Goal: Book appointment/travel/reservation

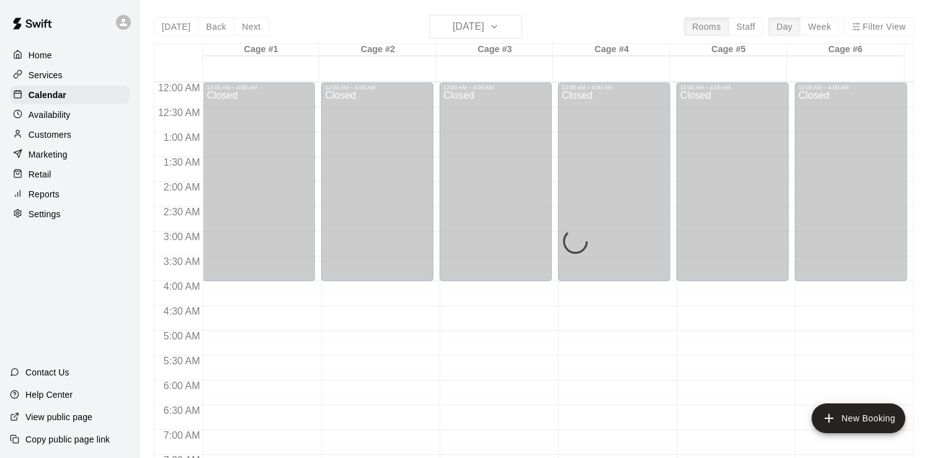
scroll to position [405, 0]
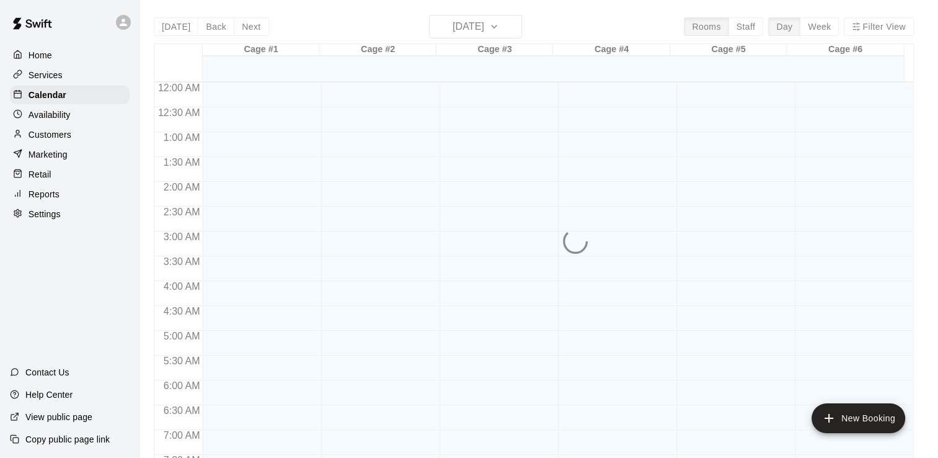
scroll to position [578, 0]
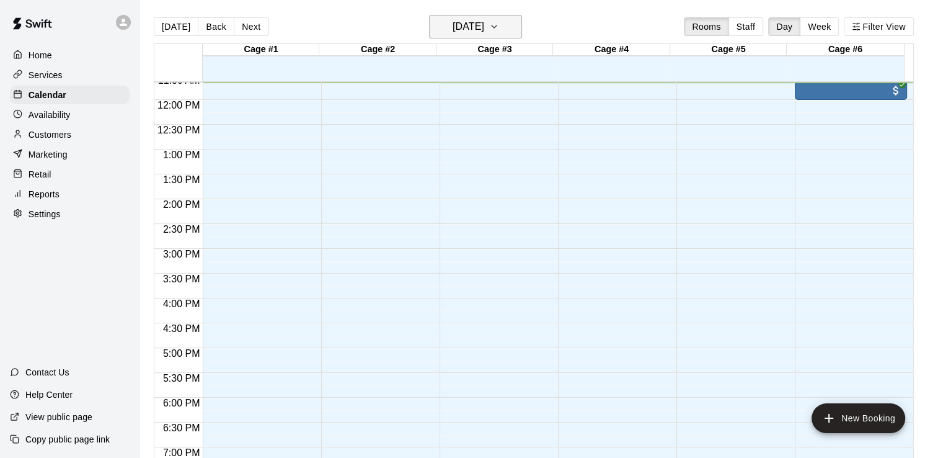
click at [499, 26] on icon "button" at bounding box center [494, 26] width 10 height 15
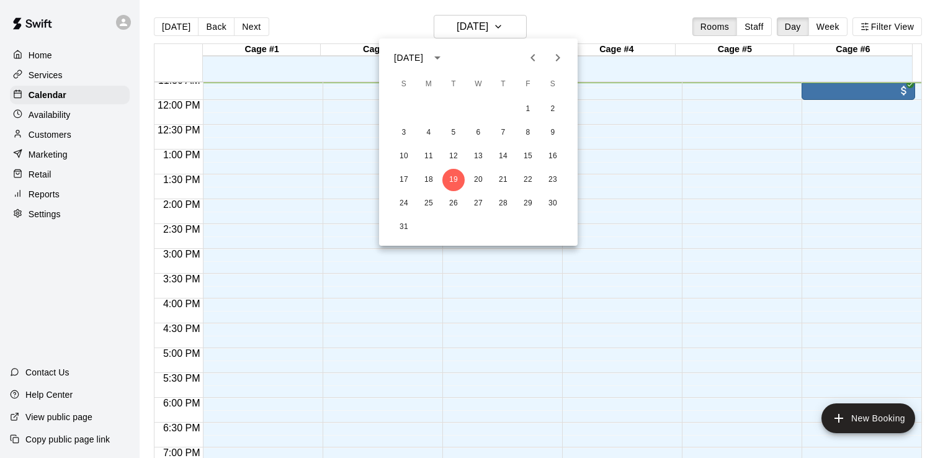
click at [555, 62] on icon "Next month" at bounding box center [557, 57] width 15 height 15
click at [556, 58] on icon "Next month" at bounding box center [557, 57] width 15 height 15
click at [401, 131] on button "2" at bounding box center [404, 133] width 22 height 22
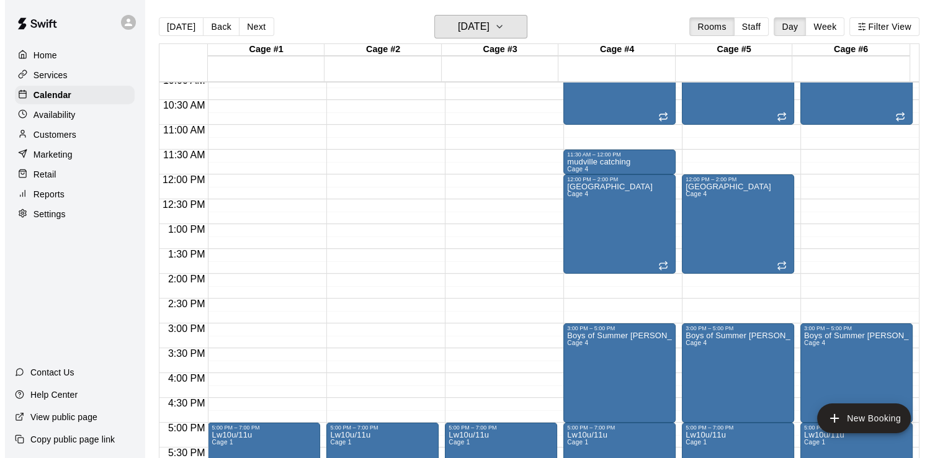
scroll to position [479, 0]
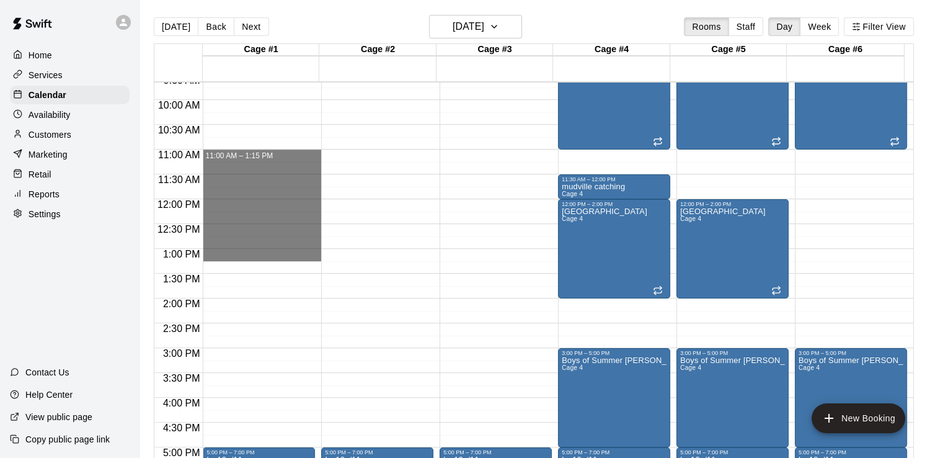
drag, startPoint x: 295, startPoint y: 154, endPoint x: 313, endPoint y: 259, distance: 106.2
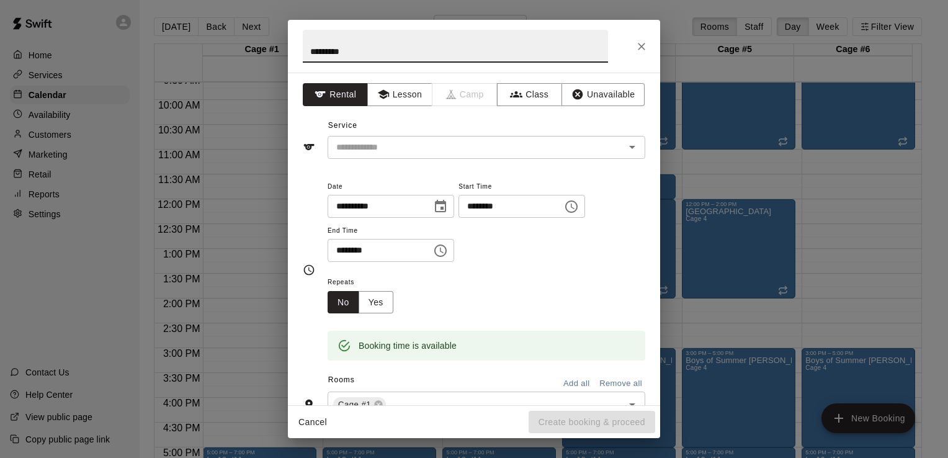
type input "*********"
click at [443, 249] on icon "Choose time, selected time is 1:15 PM" at bounding box center [442, 250] width 4 height 6
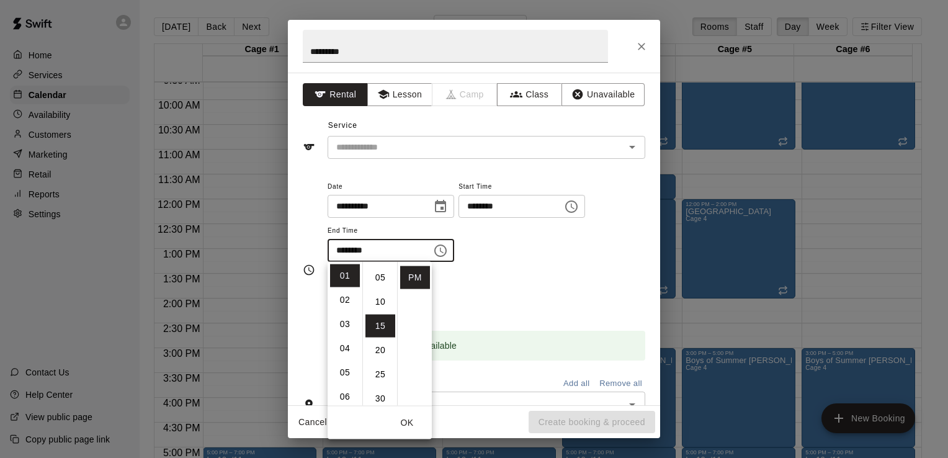
scroll to position [0, 0]
click at [377, 274] on li "00" at bounding box center [380, 275] width 30 height 23
type input "********"
click at [401, 423] on button "OK" at bounding box center [407, 422] width 40 height 23
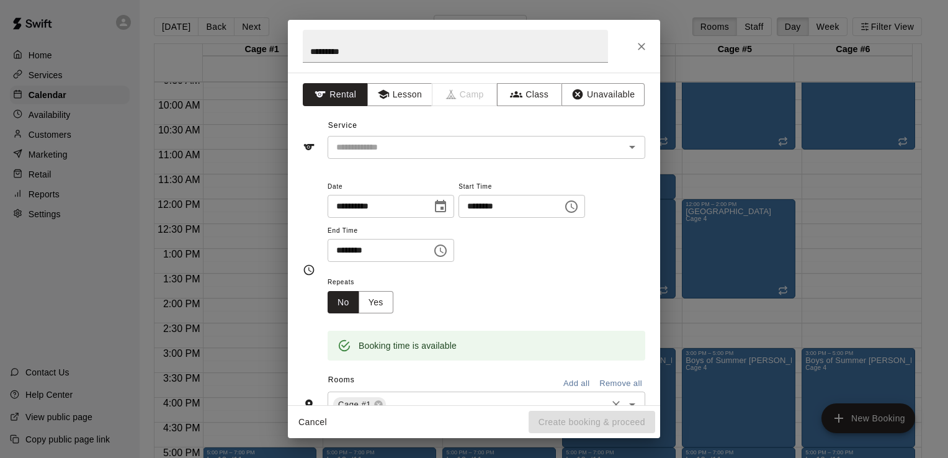
click at [435, 392] on div "Cage #1 ​" at bounding box center [485, 404] width 317 height 26
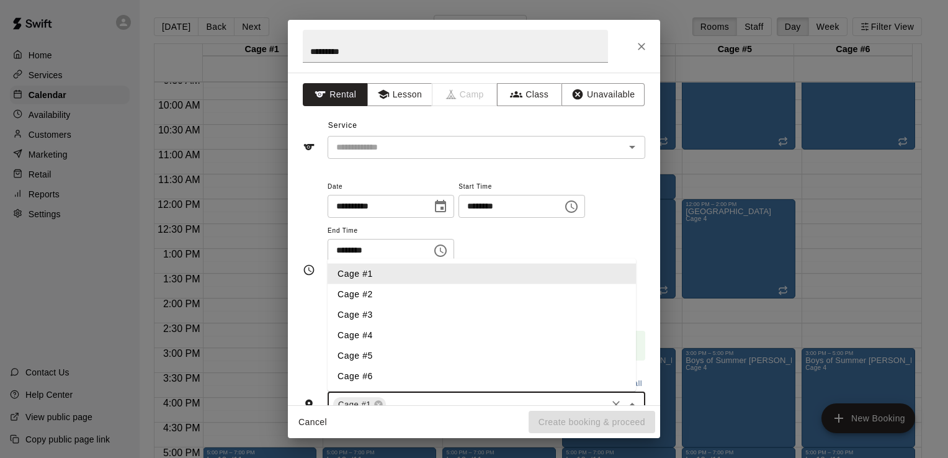
scroll to position [7, 0]
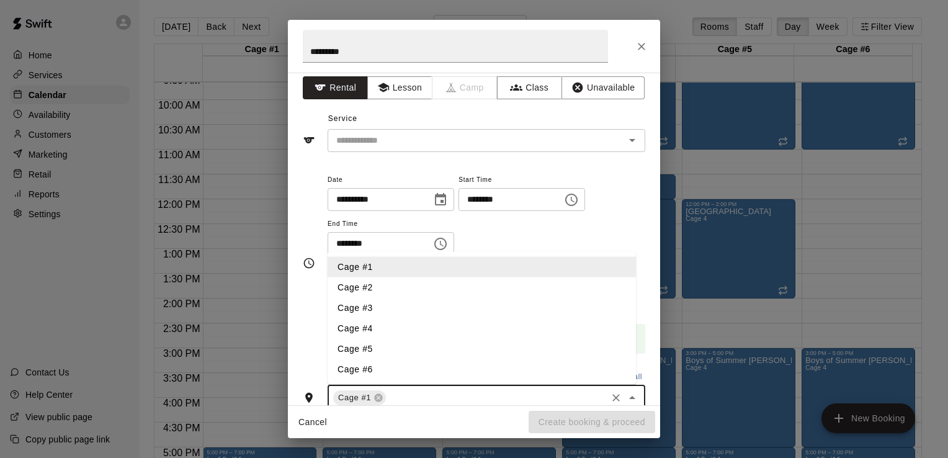
click at [381, 291] on li "Cage #2" at bounding box center [481, 287] width 308 height 20
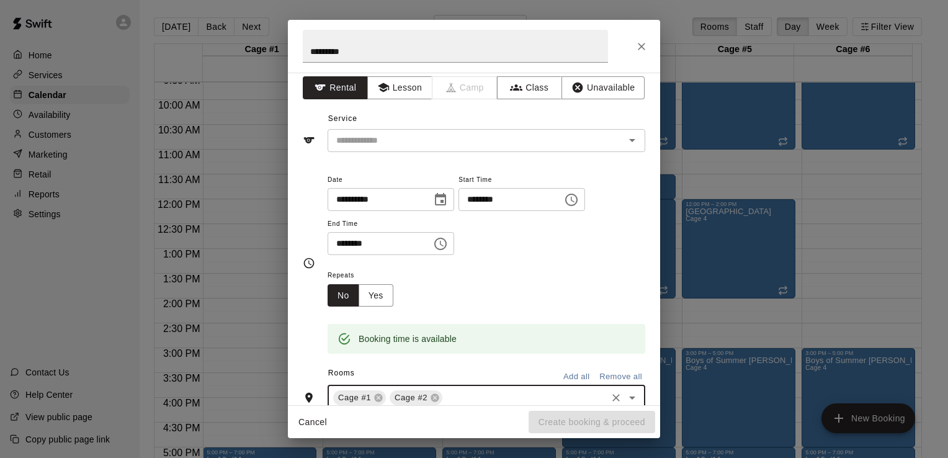
click at [456, 396] on input "text" at bounding box center [524, 398] width 161 height 16
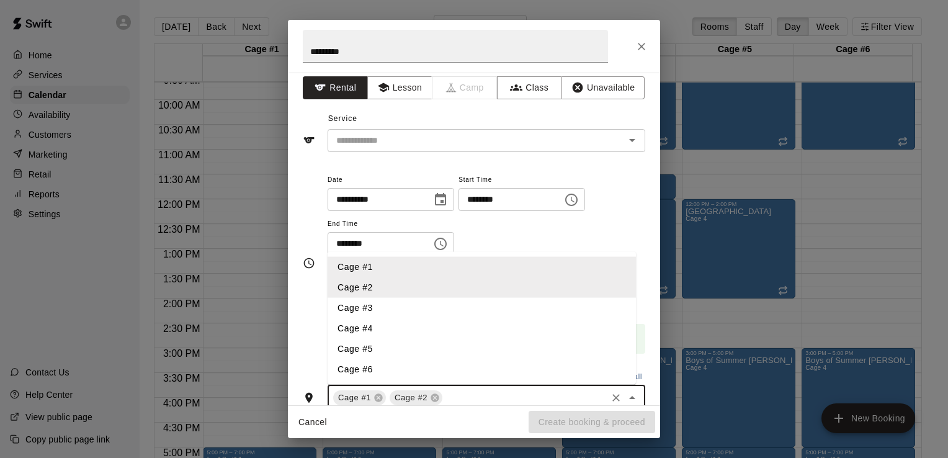
click at [368, 311] on li "Cage #3" at bounding box center [481, 308] width 308 height 20
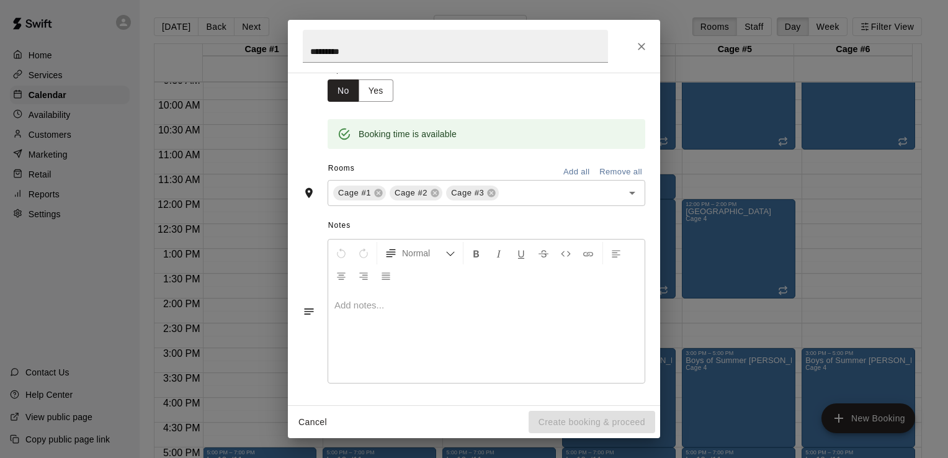
scroll to position [0, 0]
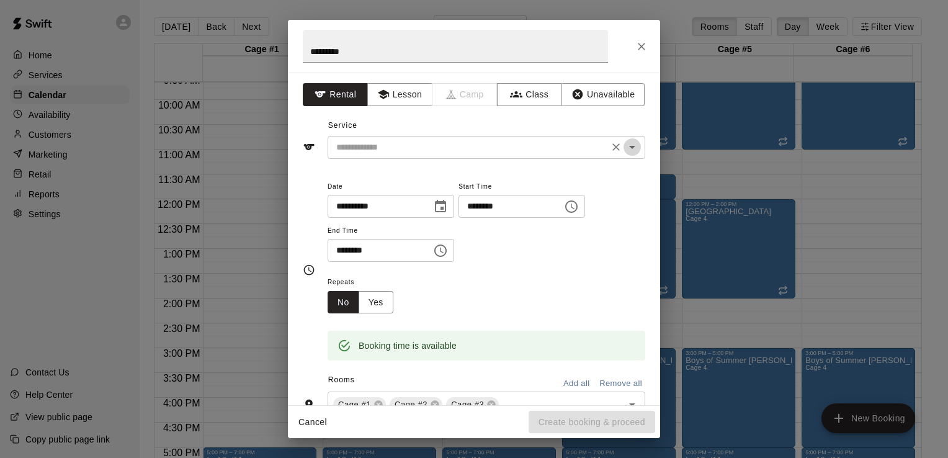
click at [624, 151] on icon "Open" at bounding box center [631, 147] width 15 height 15
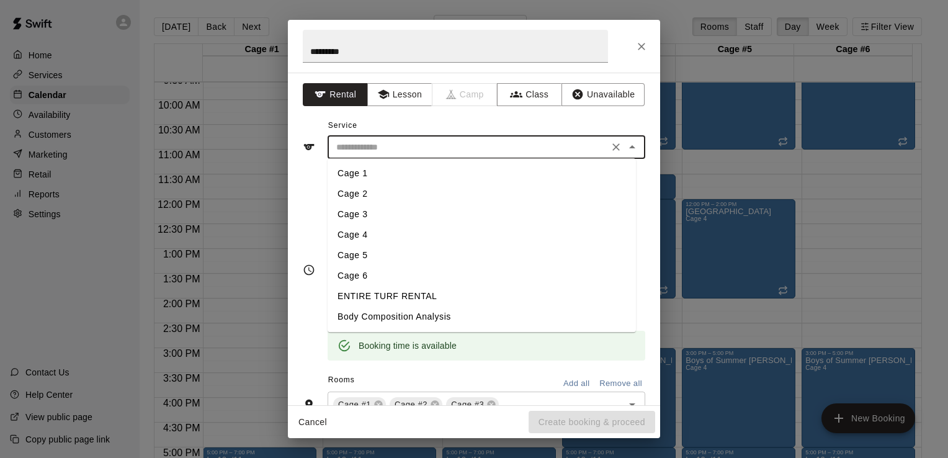
click at [364, 175] on li "Cage 1" at bounding box center [481, 173] width 308 height 20
type input "******"
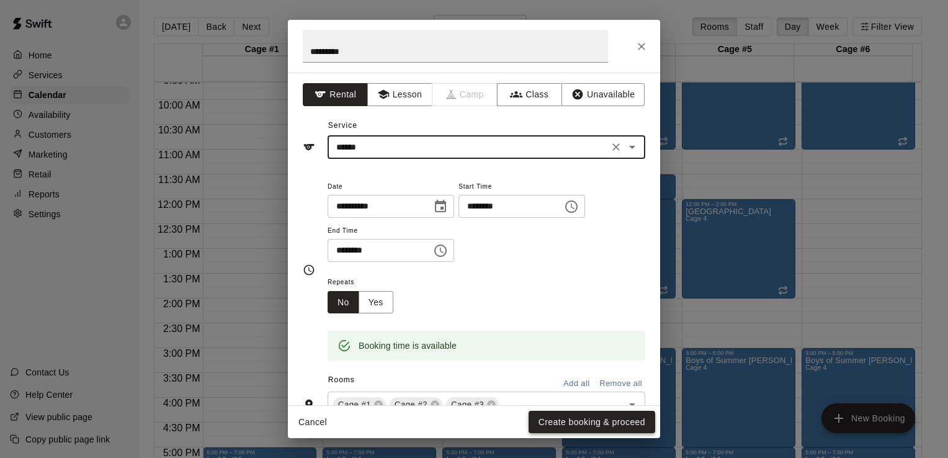
click at [570, 419] on button "Create booking & proceed" at bounding box center [591, 422] width 127 height 23
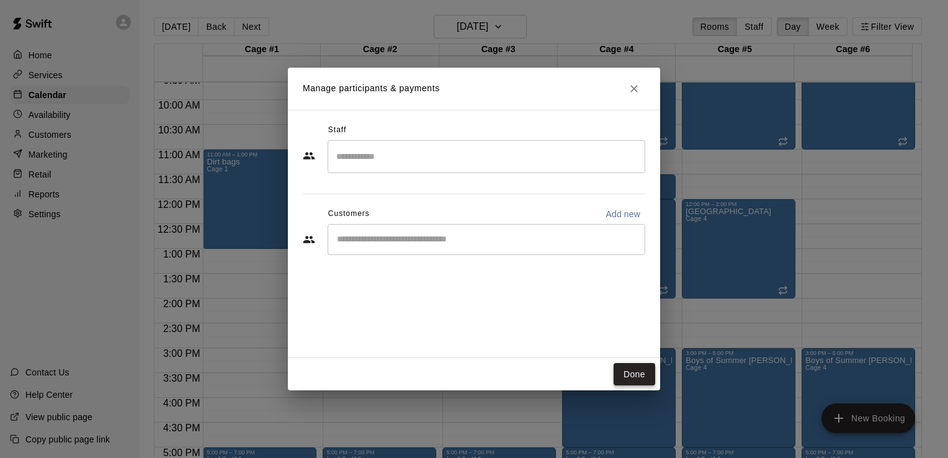
click at [636, 375] on button "Done" at bounding box center [634, 374] width 42 height 23
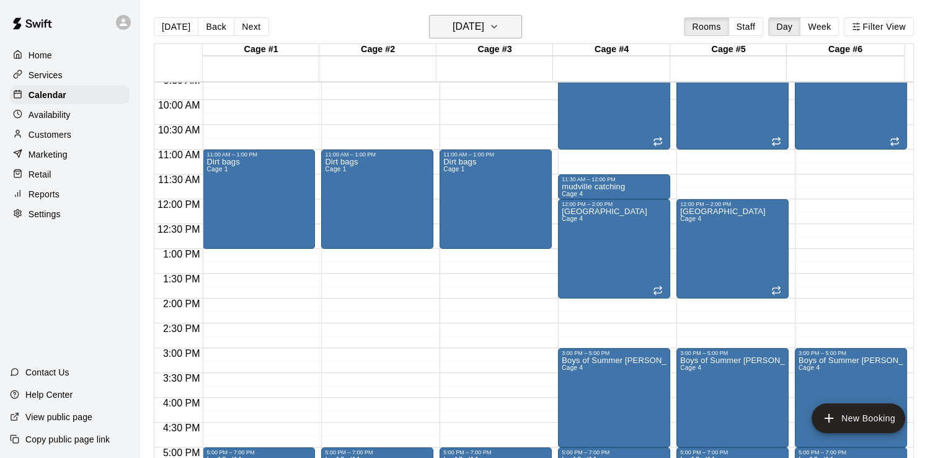
click at [499, 27] on icon "button" at bounding box center [494, 26] width 10 height 15
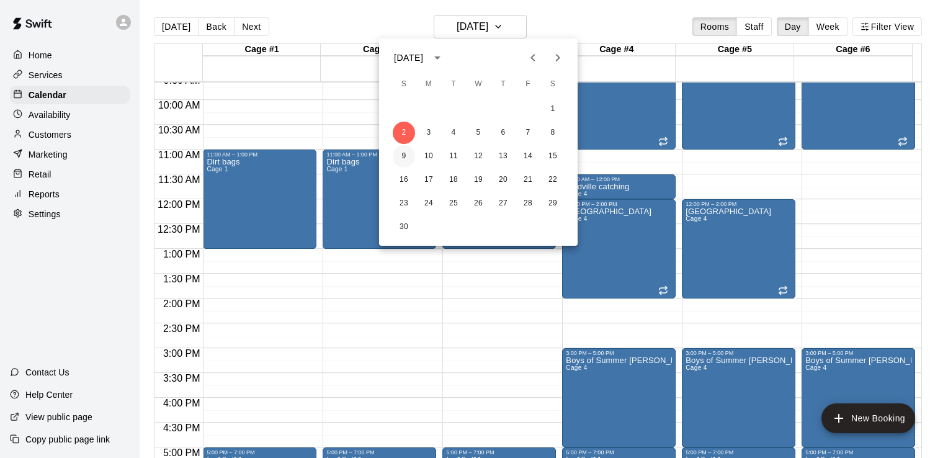
click at [404, 153] on button "9" at bounding box center [404, 156] width 22 height 22
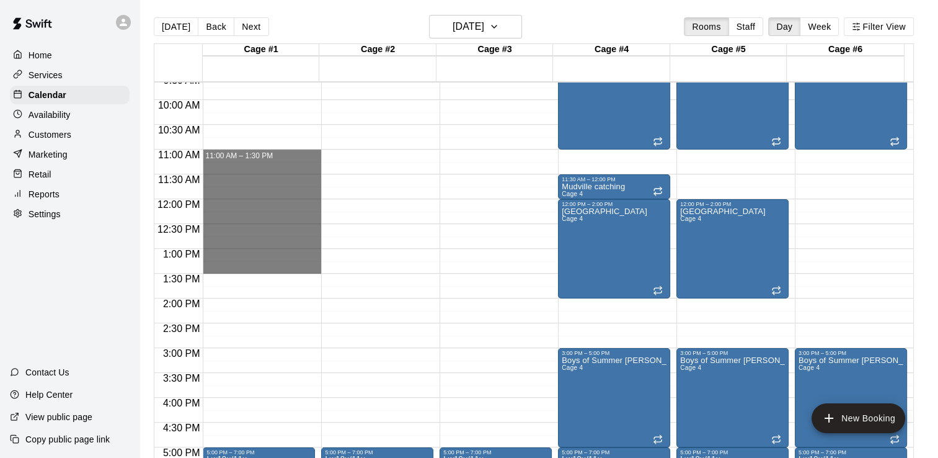
drag, startPoint x: 315, startPoint y: 151, endPoint x: 327, endPoint y: 266, distance: 115.4
click at [327, 266] on div "12:00 AM 12:30 AM 1:00 AM 1:30 AM 2:00 AM 2:30 AM 3:00 AM 3:30 AM 4:00 AM 4:30 …" at bounding box center [533, 276] width 759 height 391
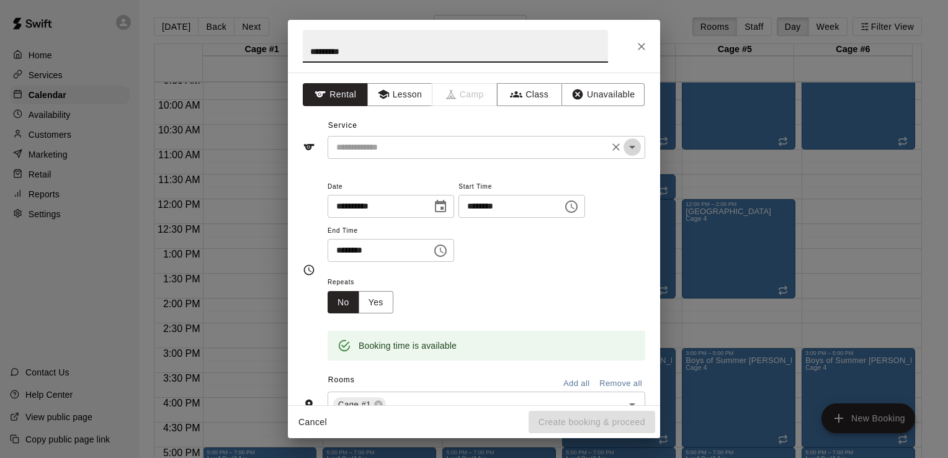
click at [624, 148] on icon "Open" at bounding box center [631, 147] width 15 height 15
type input "*********"
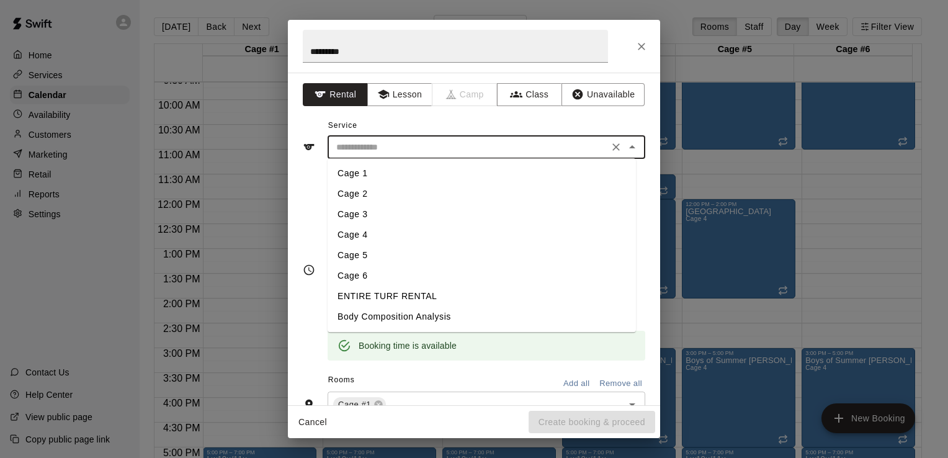
click at [339, 169] on li "Cage 1" at bounding box center [481, 173] width 308 height 20
type input "******"
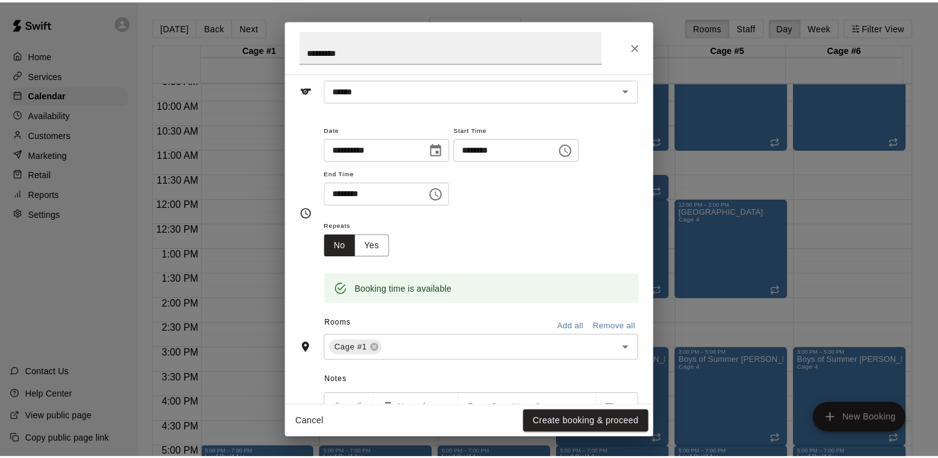
scroll to position [74, 0]
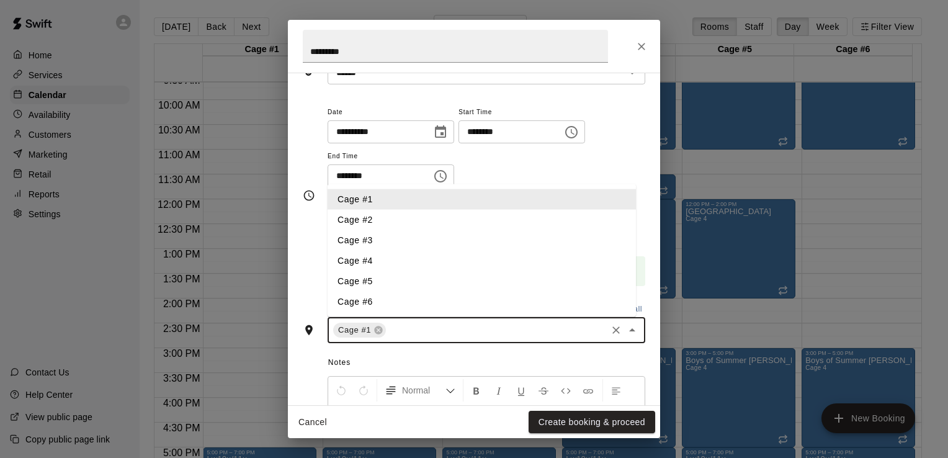
click at [442, 335] on input "text" at bounding box center [496, 330] width 217 height 16
click at [371, 215] on li "Cage #2" at bounding box center [481, 220] width 308 height 20
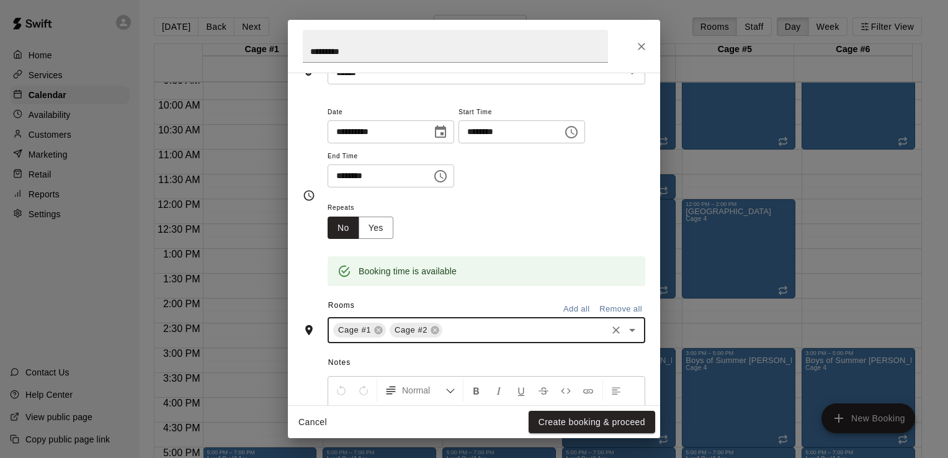
click at [461, 336] on input "text" at bounding box center [524, 330] width 161 height 16
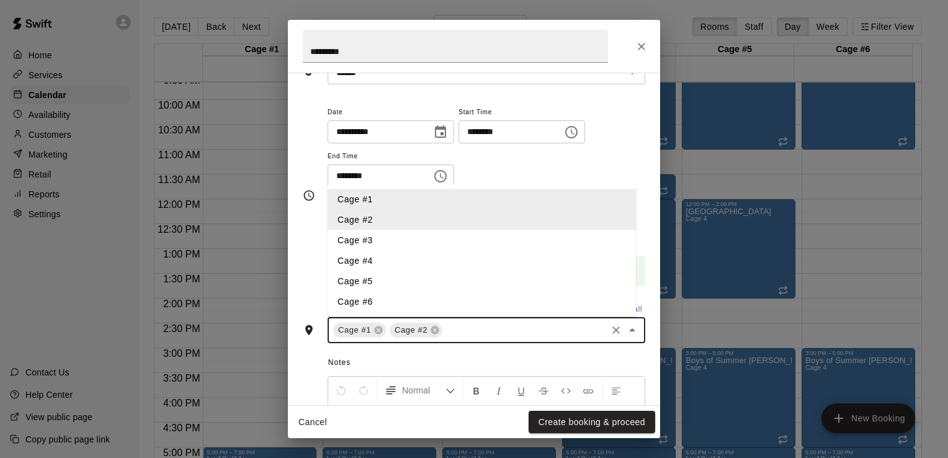
click at [373, 234] on li "Cage #3" at bounding box center [481, 240] width 308 height 20
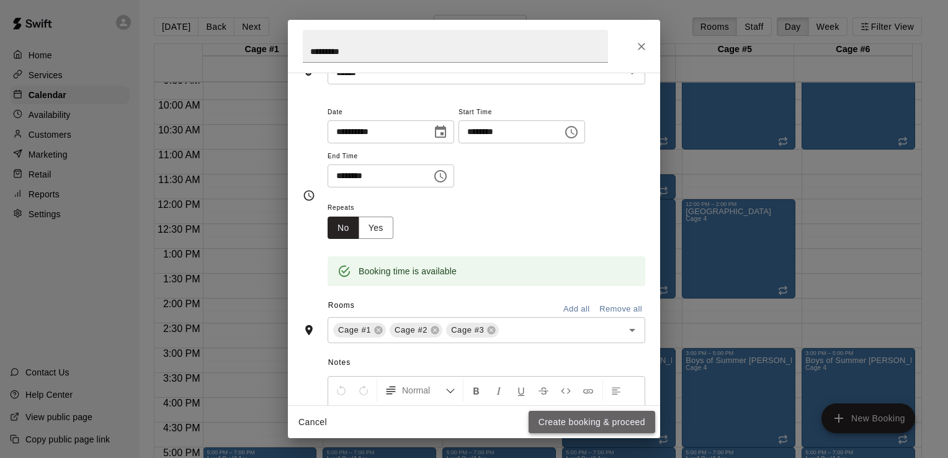
click at [556, 418] on button "Create booking & proceed" at bounding box center [591, 422] width 127 height 23
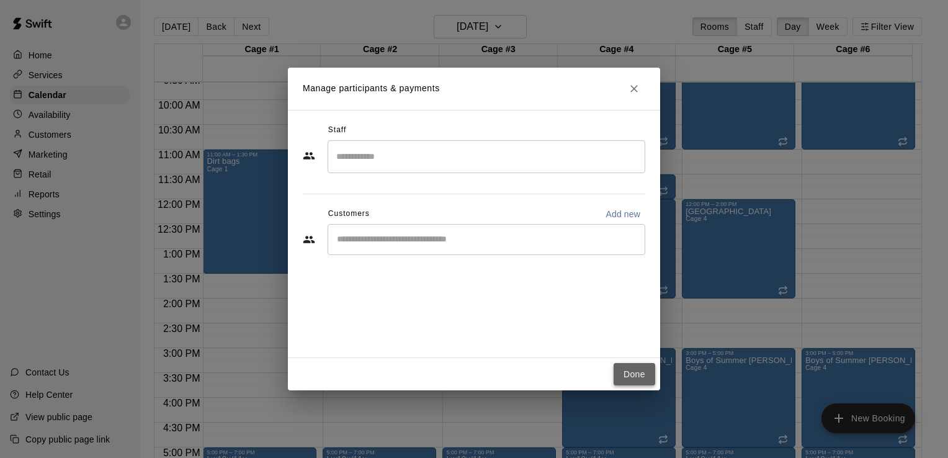
click at [636, 371] on button "Done" at bounding box center [634, 374] width 42 height 23
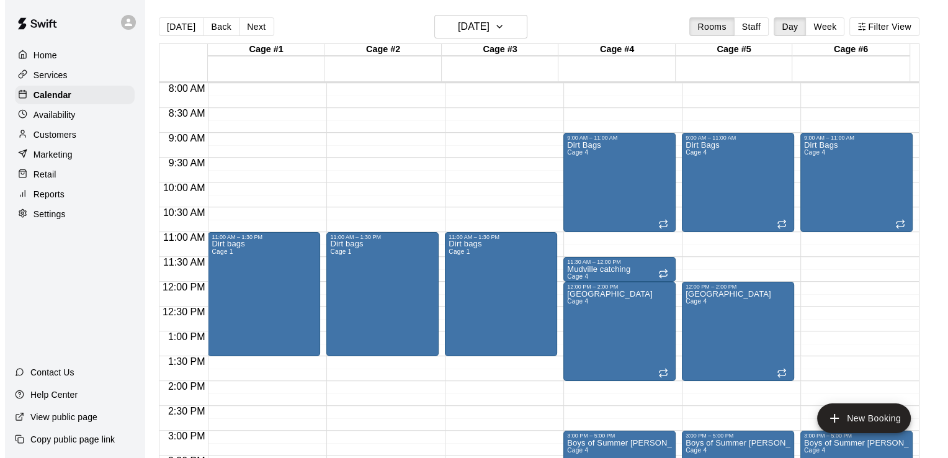
scroll to position [371, 0]
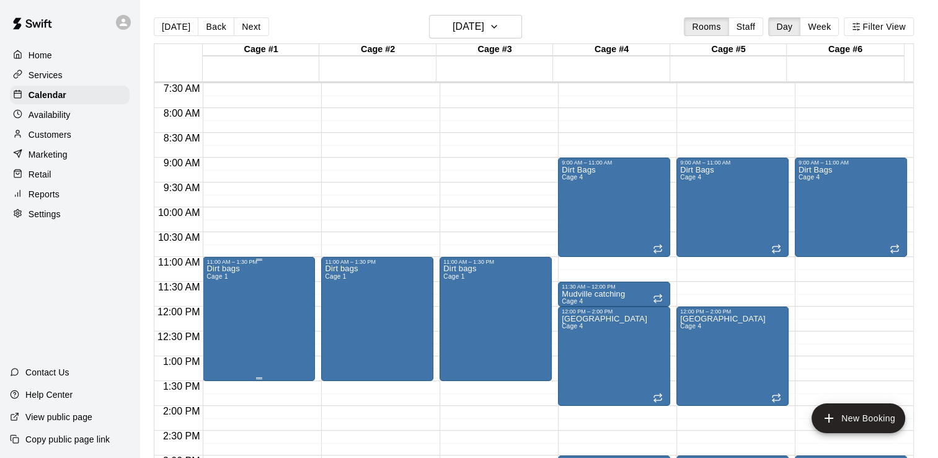
click at [269, 262] on div "11:00 AM – 1:30 PM" at bounding box center [258, 262] width 105 height 6
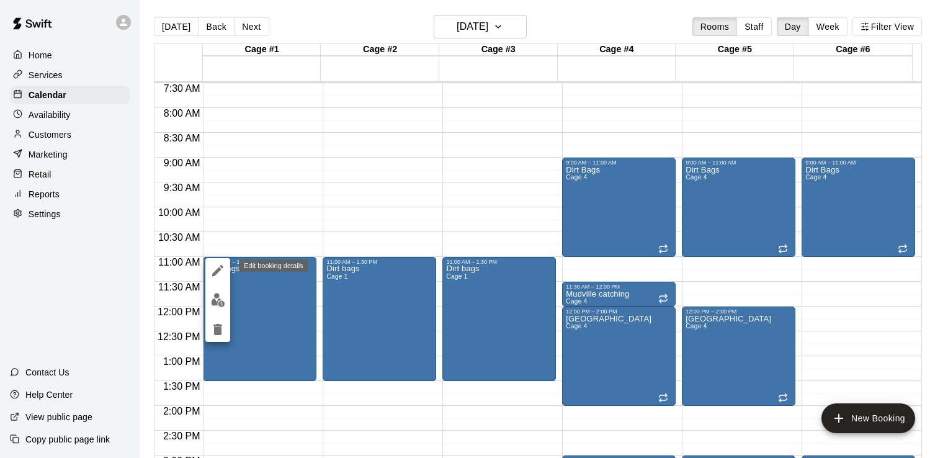
click at [219, 266] on icon "edit" at bounding box center [217, 270] width 15 height 15
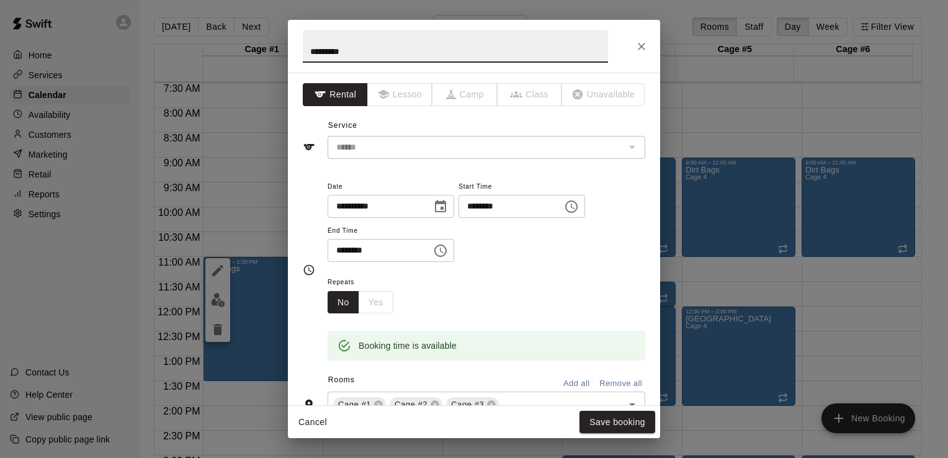
click at [448, 247] on icon "Choose time, selected time is 1:30 PM" at bounding box center [440, 250] width 15 height 15
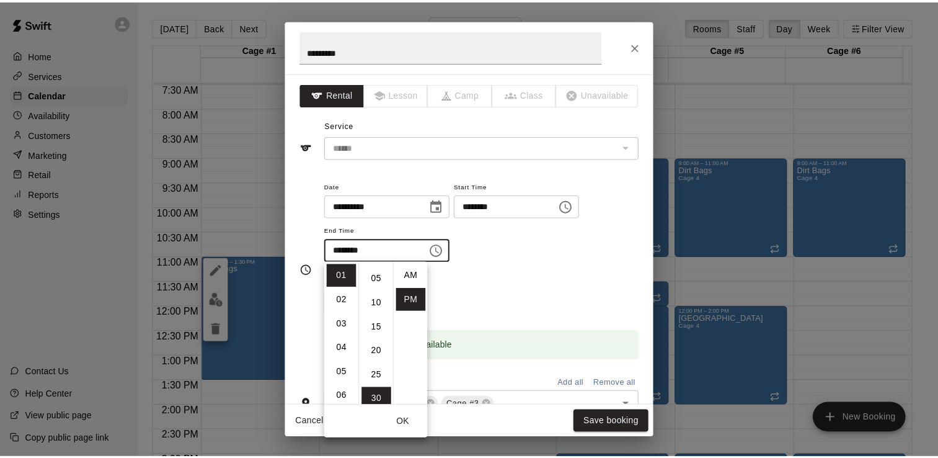
scroll to position [0, 0]
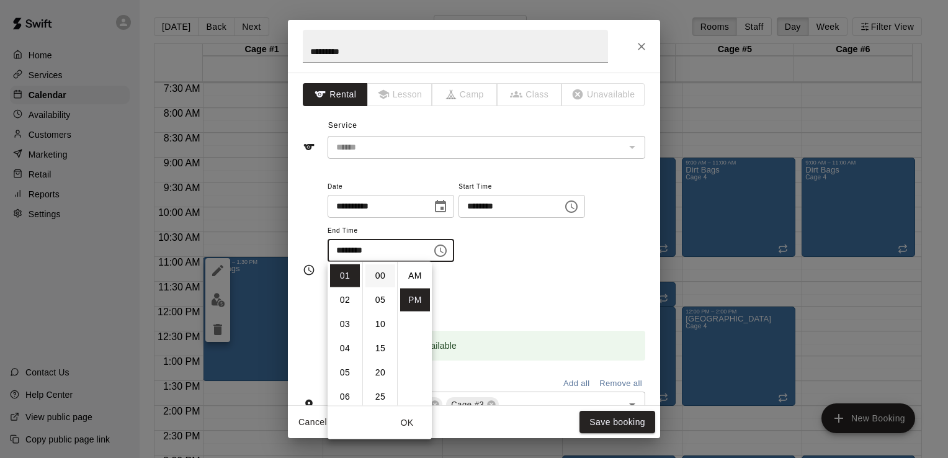
click at [376, 270] on li "00" at bounding box center [380, 275] width 30 height 23
type input "********"
click at [619, 424] on button "Save booking" at bounding box center [617, 422] width 76 height 23
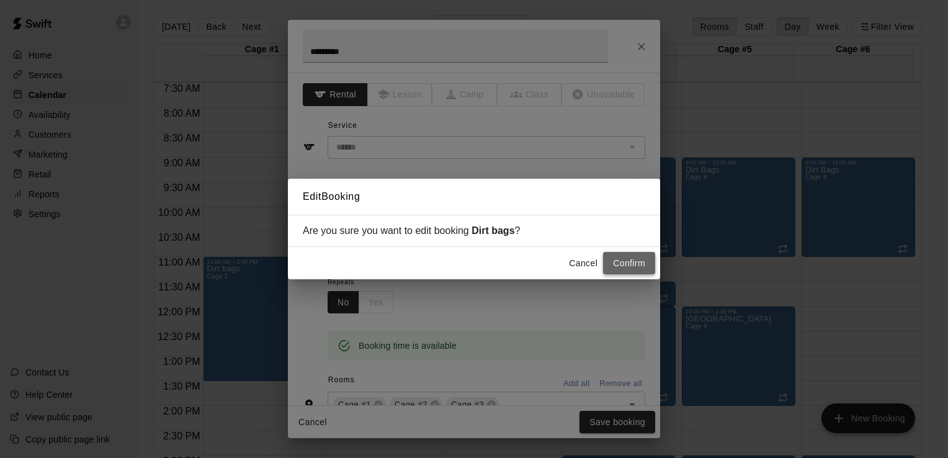
click at [626, 264] on button "Confirm" at bounding box center [629, 263] width 52 height 23
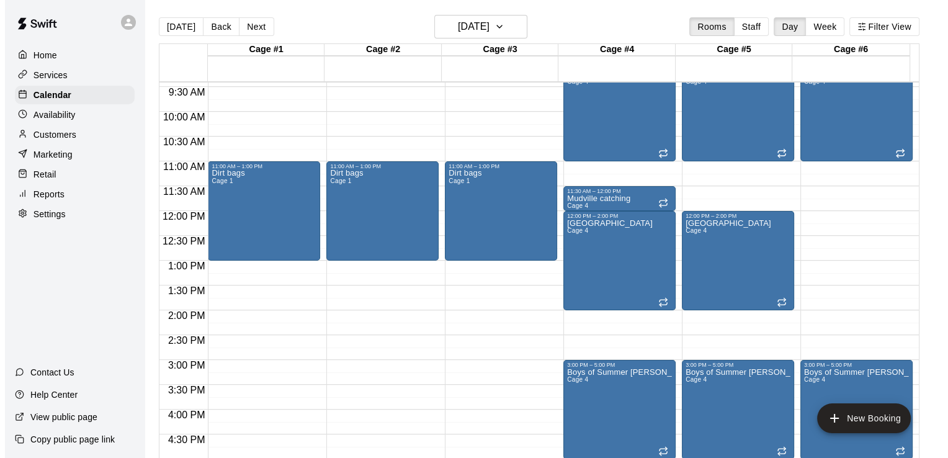
scroll to position [464, 0]
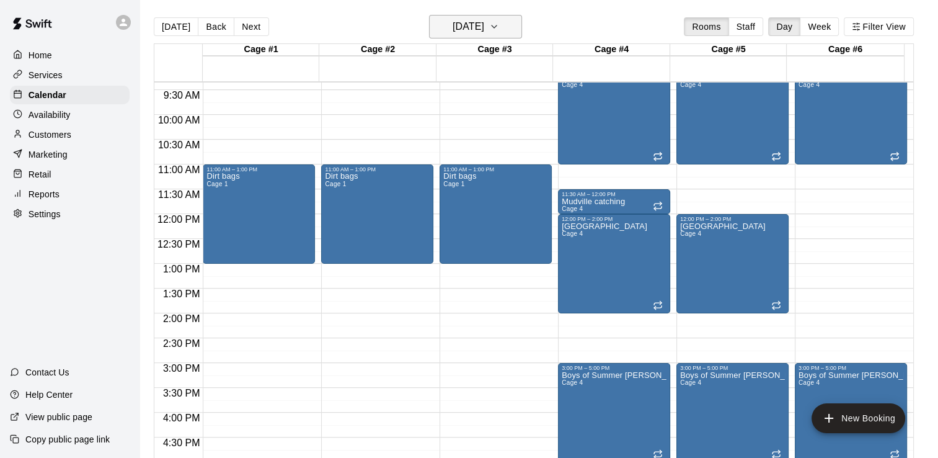
click at [497, 27] on icon "button" at bounding box center [494, 26] width 5 height 2
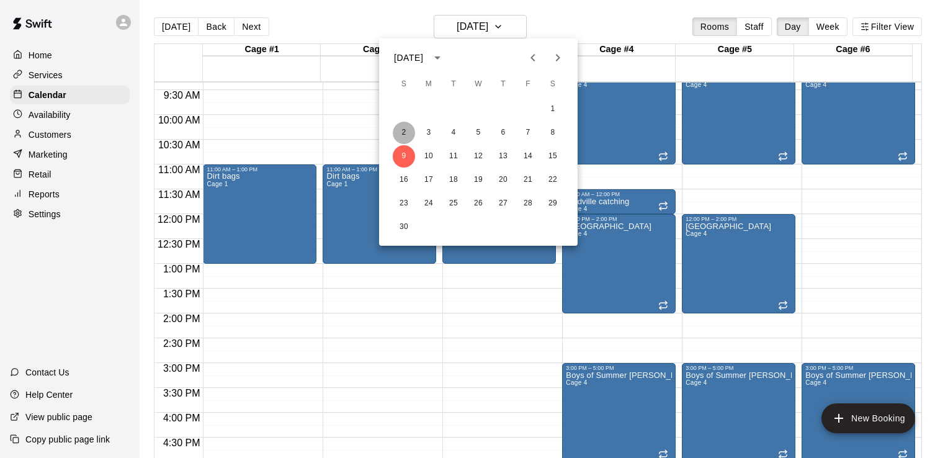
click at [404, 131] on button "2" at bounding box center [404, 133] width 22 height 22
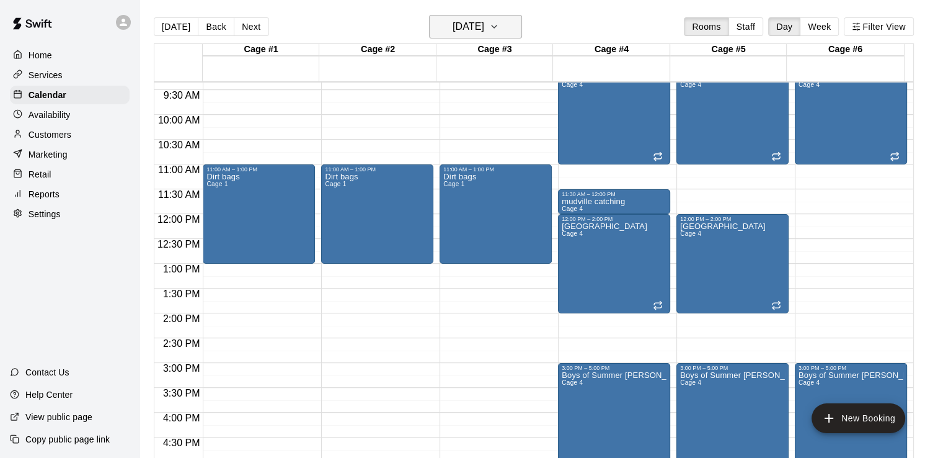
click at [499, 26] on icon "button" at bounding box center [494, 26] width 10 height 15
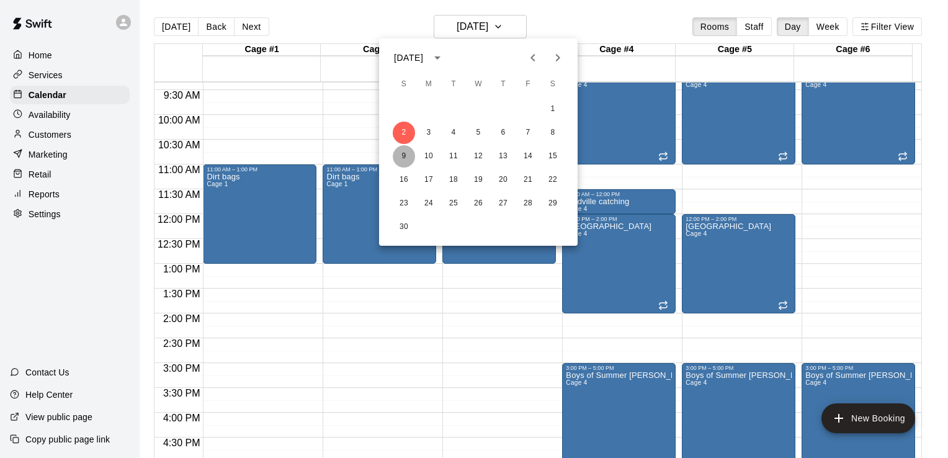
click at [407, 159] on button "9" at bounding box center [404, 156] width 22 height 22
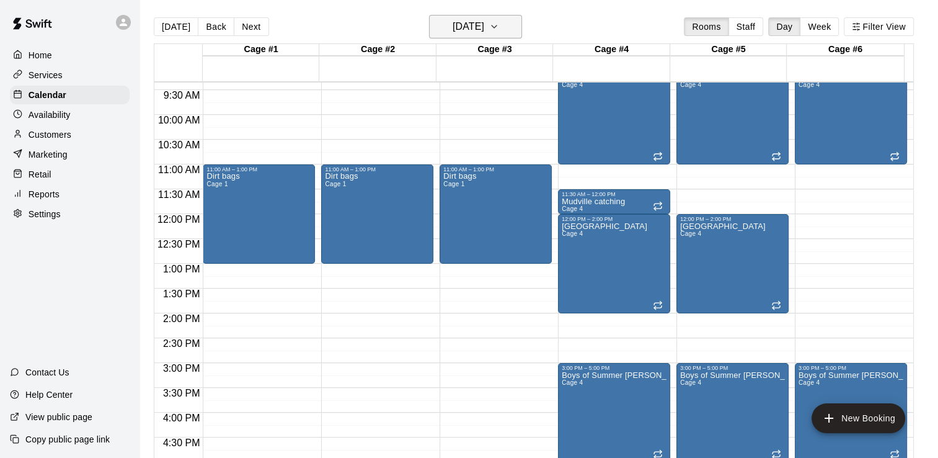
click at [499, 27] on icon "button" at bounding box center [494, 26] width 10 height 15
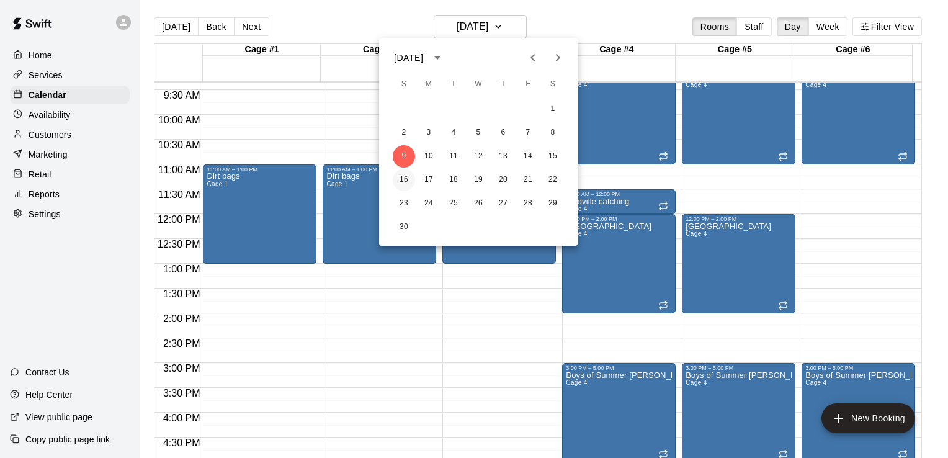
click at [406, 178] on button "16" at bounding box center [404, 180] width 22 height 22
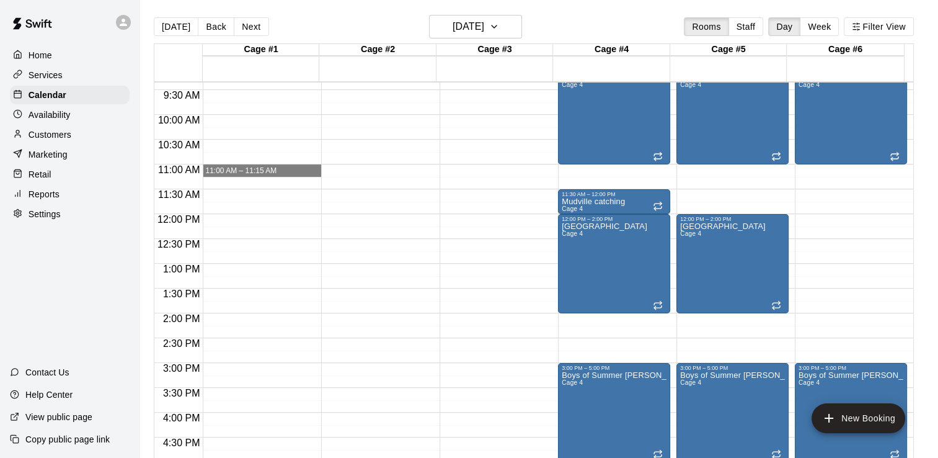
drag, startPoint x: 260, startPoint y: 168, endPoint x: 269, endPoint y: 175, distance: 11.0
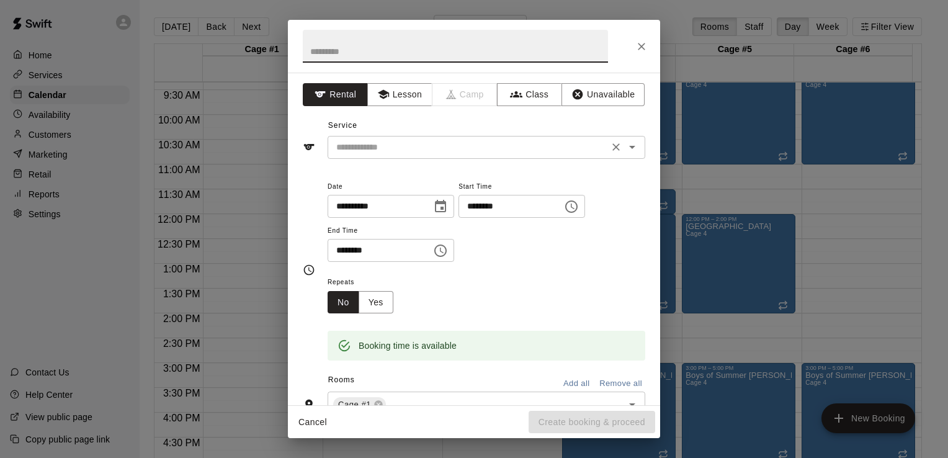
click at [629, 146] on icon "Open" at bounding box center [632, 147] width 6 height 3
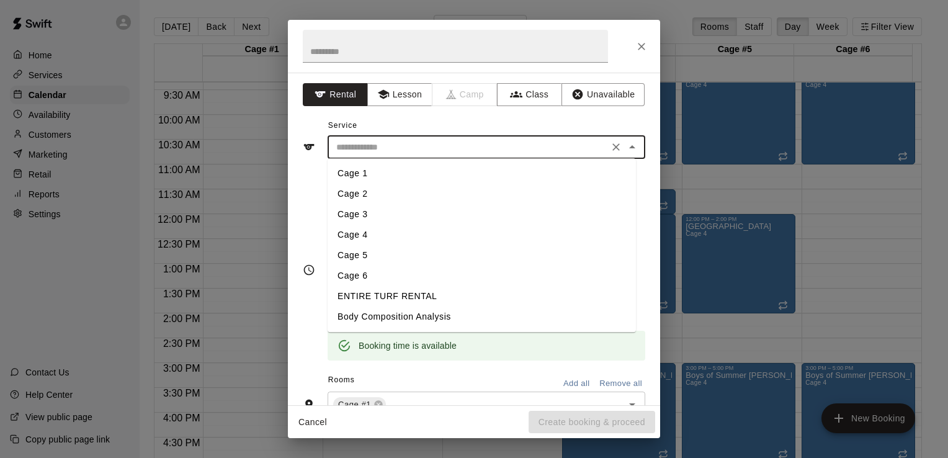
click at [373, 175] on li "Cage 1" at bounding box center [481, 173] width 308 height 20
type input "******"
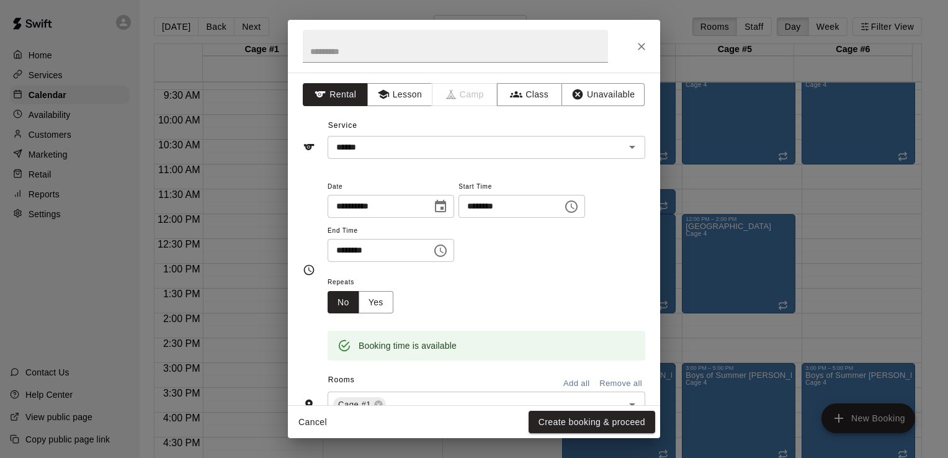
scroll to position [25, 0]
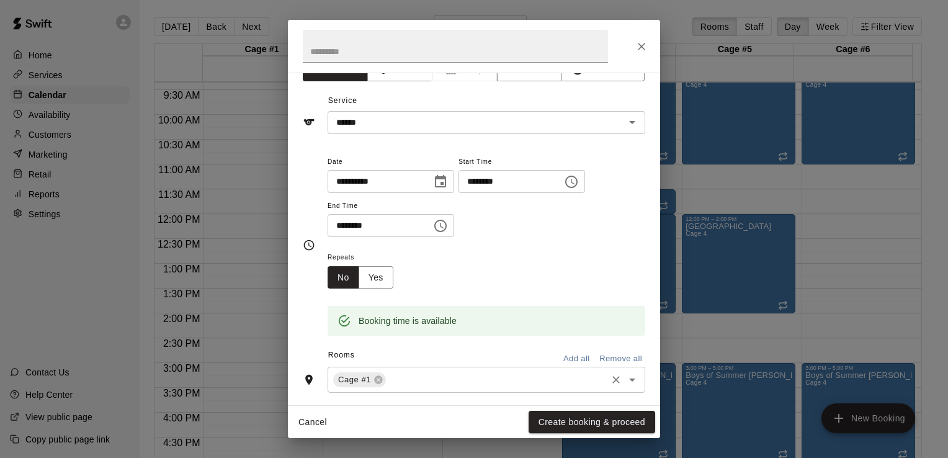
click at [481, 372] on input "text" at bounding box center [496, 380] width 217 height 16
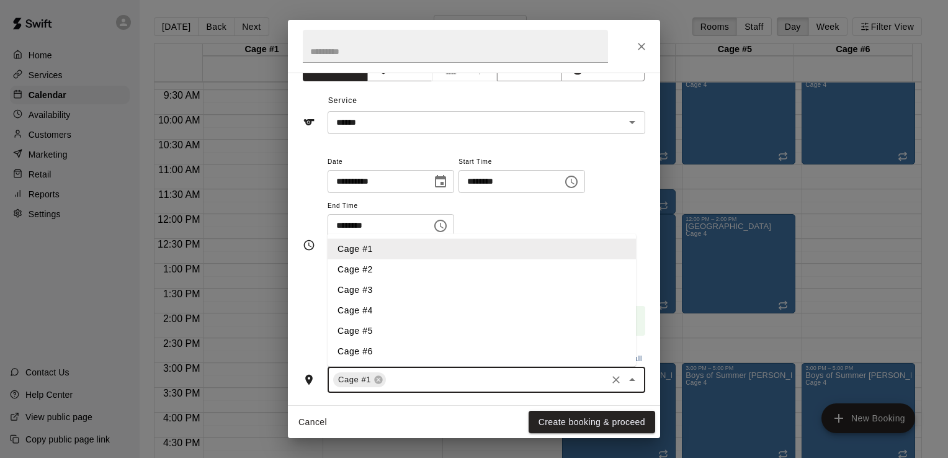
click at [371, 264] on li "Cage #2" at bounding box center [481, 269] width 308 height 20
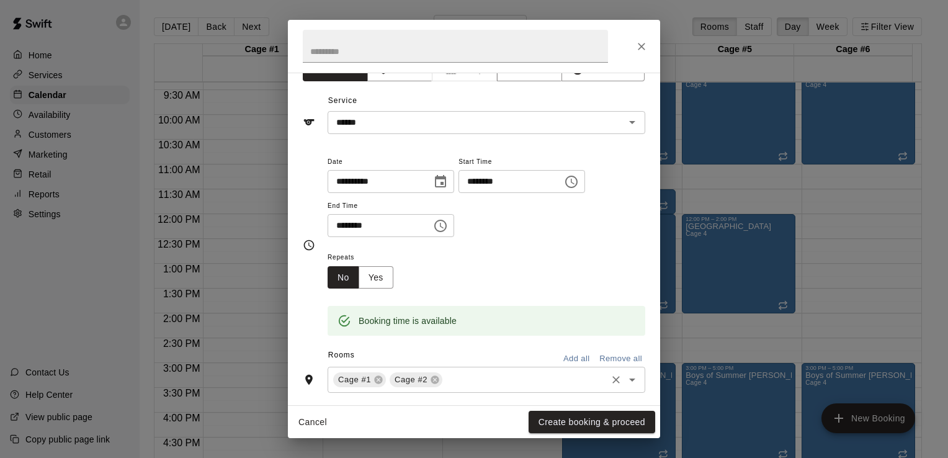
click at [454, 372] on input "text" at bounding box center [524, 380] width 161 height 16
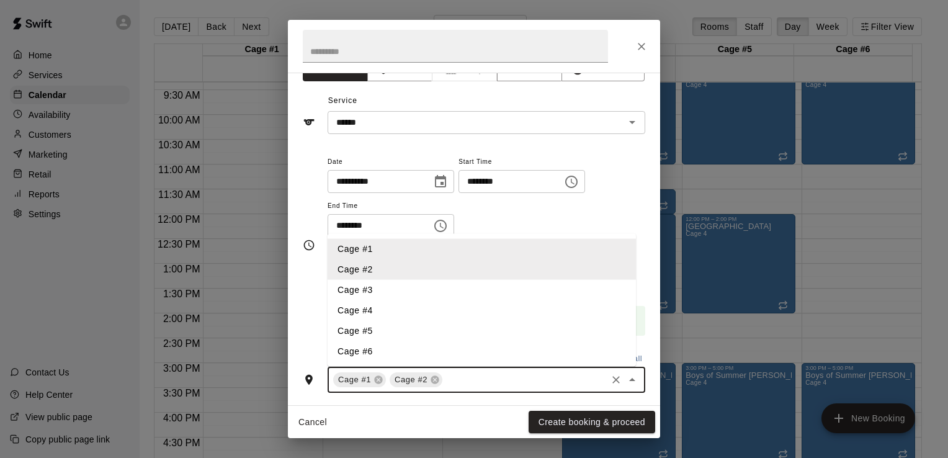
click at [364, 291] on li "Cage #3" at bounding box center [481, 290] width 308 height 20
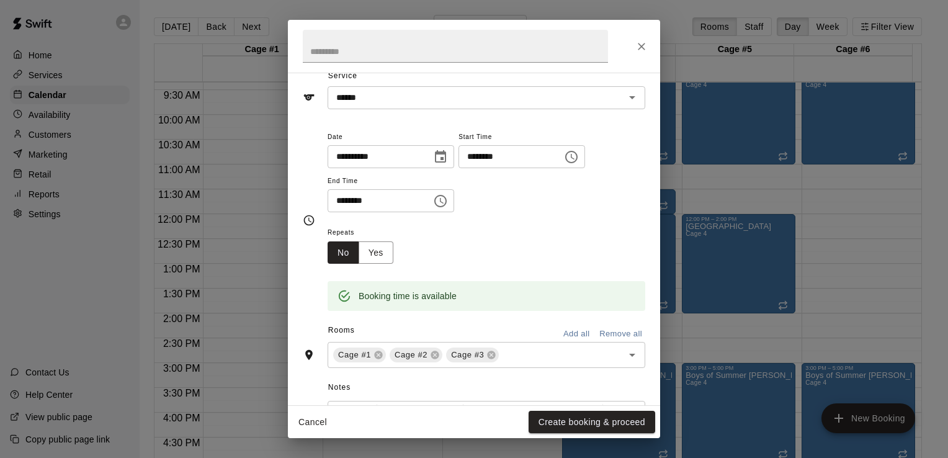
scroll to position [74, 0]
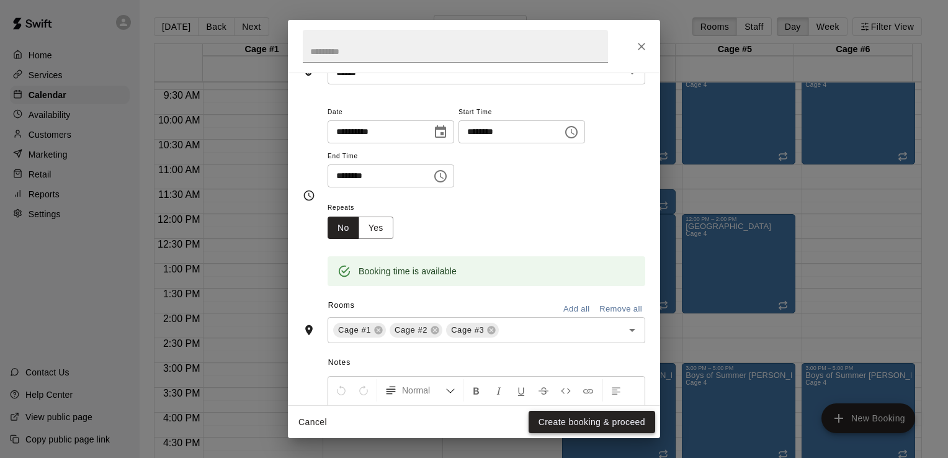
click at [599, 420] on button "Create booking & proceed" at bounding box center [591, 422] width 127 height 23
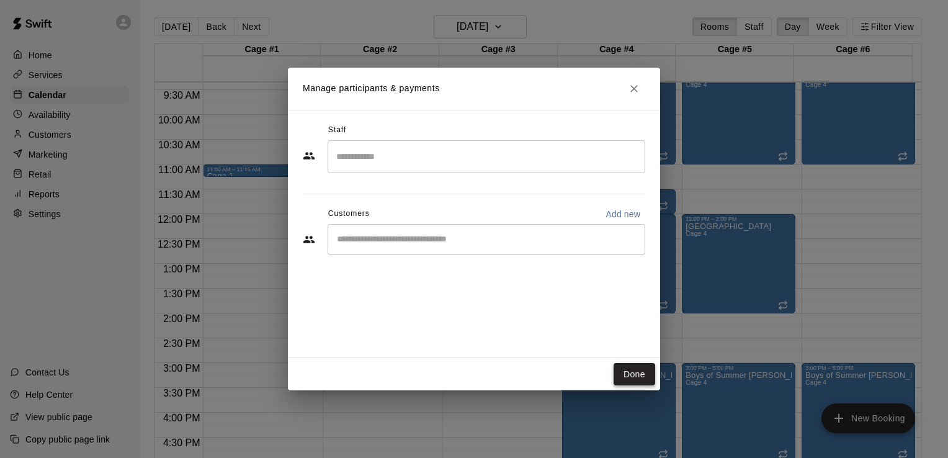
click at [629, 375] on button "Done" at bounding box center [634, 374] width 42 height 23
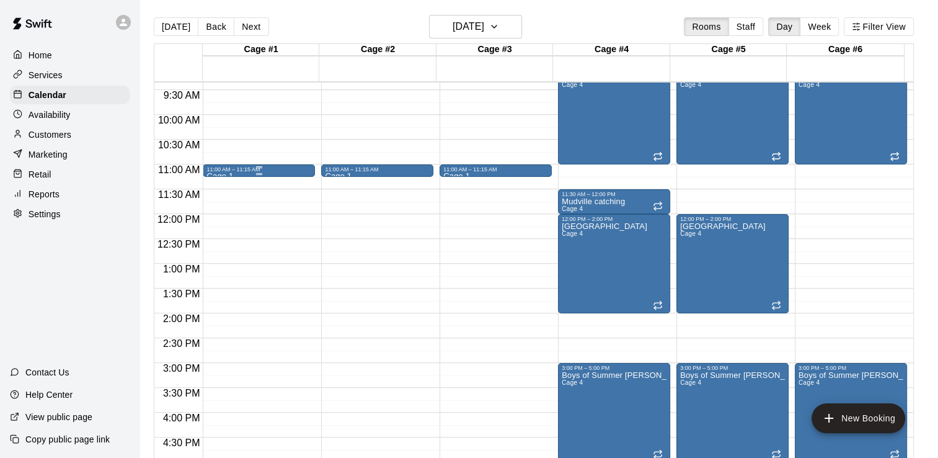
click at [252, 170] on div "11:00 AM – 11:15 AM" at bounding box center [258, 169] width 105 height 6
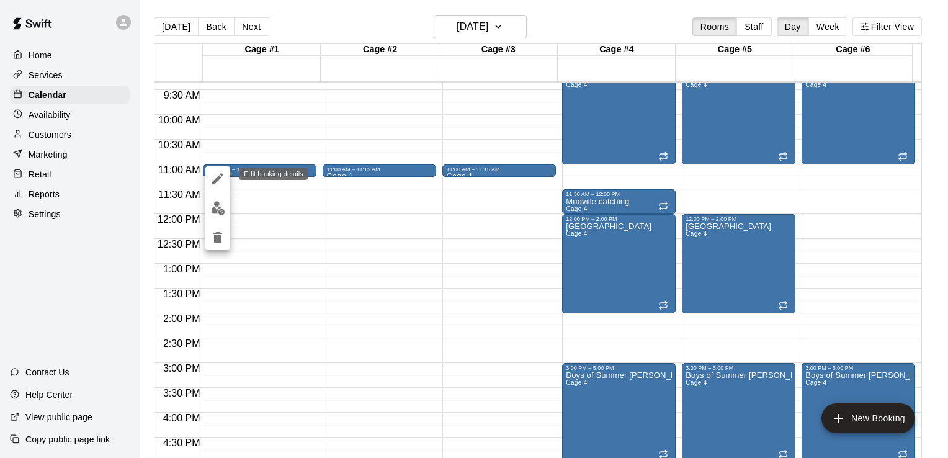
click at [217, 175] on icon "edit" at bounding box center [217, 178] width 15 height 15
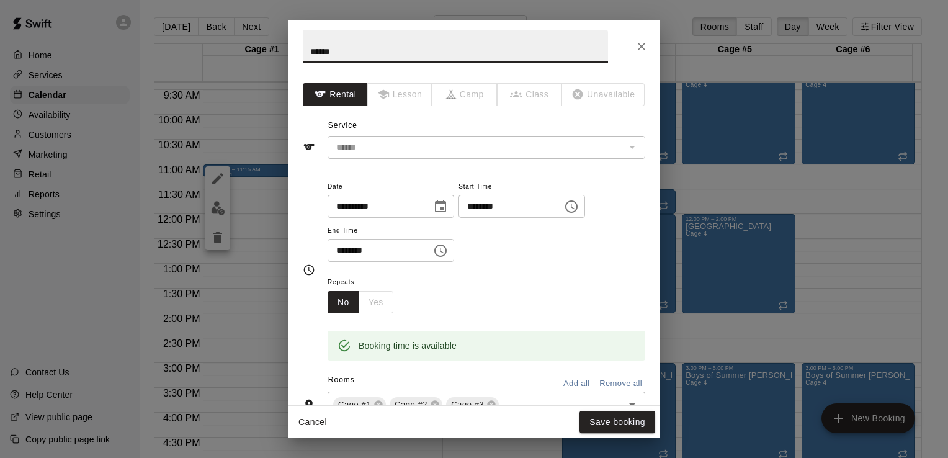
click at [448, 249] on icon "Choose time, selected time is 11:15 AM" at bounding box center [440, 250] width 15 height 15
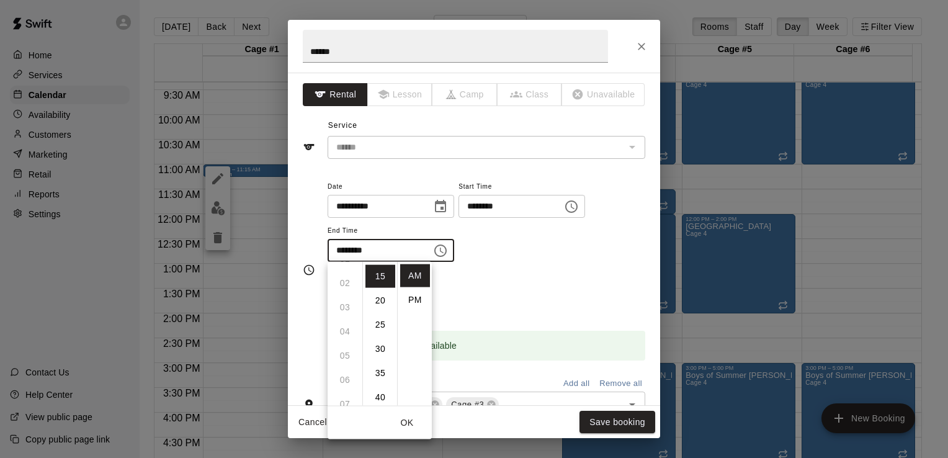
scroll to position [16, 0]
click at [341, 275] on ul "12 01 02 03 04 05 06 07 08 09 10 11" at bounding box center [344, 334] width 35 height 144
click at [347, 280] on ul "12 01 02 03 04 05 06 07 08 09 10 11" at bounding box center [344, 334] width 35 height 144
click at [343, 283] on ul "12 01 02 03 04 05 06 07 08 09 10 11" at bounding box center [344, 334] width 35 height 144
click at [417, 297] on li "PM" at bounding box center [415, 299] width 30 height 23
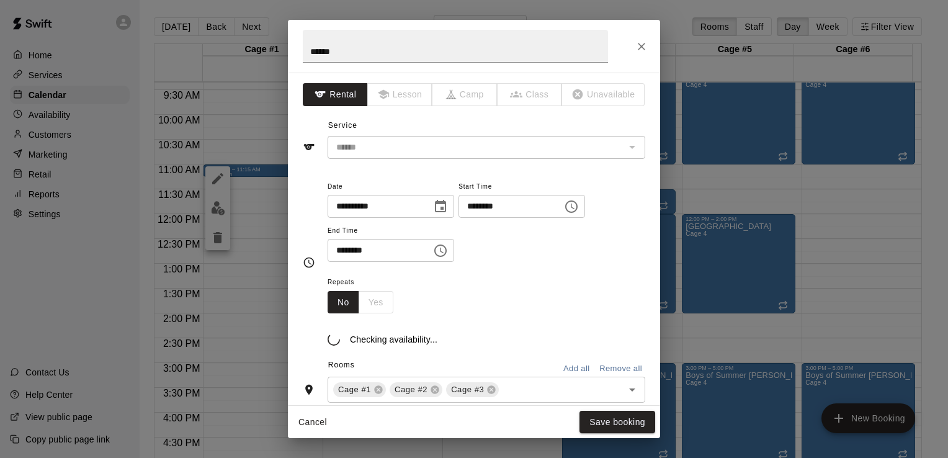
scroll to position [22, 0]
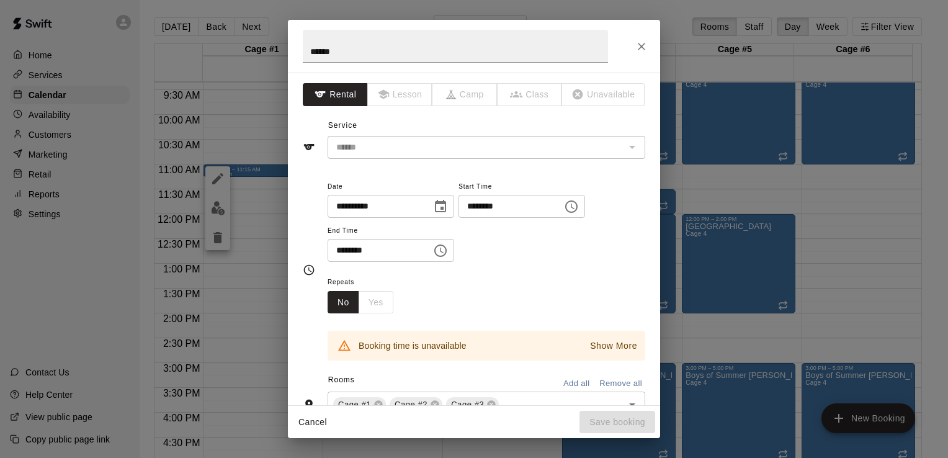
click at [448, 249] on icon "Choose time, selected time is 11:15 PM" at bounding box center [440, 250] width 15 height 15
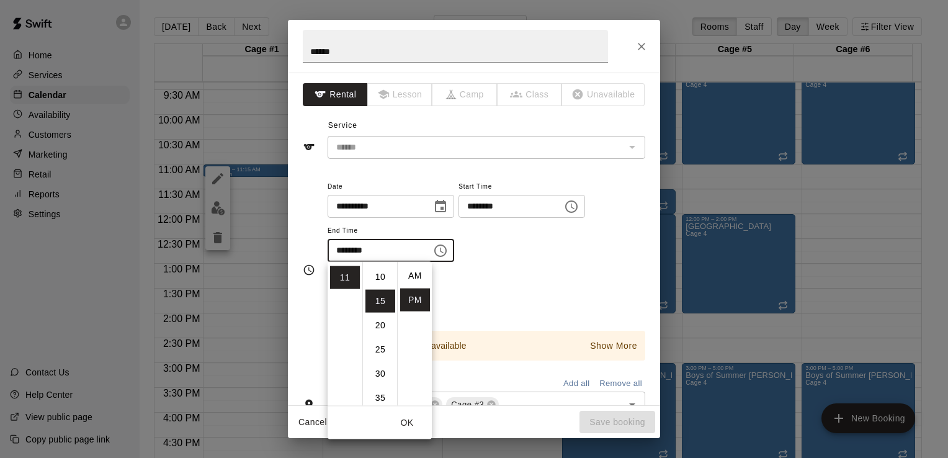
scroll to position [0, 0]
click at [383, 272] on li "00" at bounding box center [380, 275] width 30 height 23
click at [412, 273] on li "AM" at bounding box center [415, 275] width 30 height 23
type input "********"
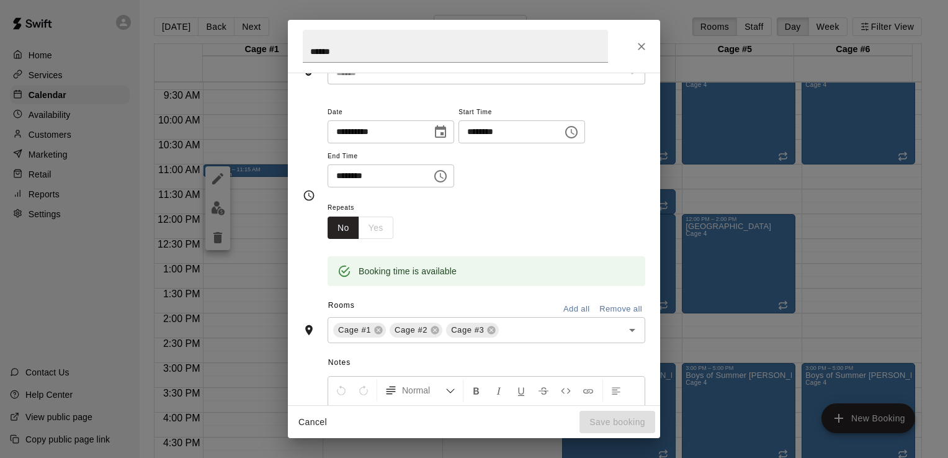
scroll to position [107, 0]
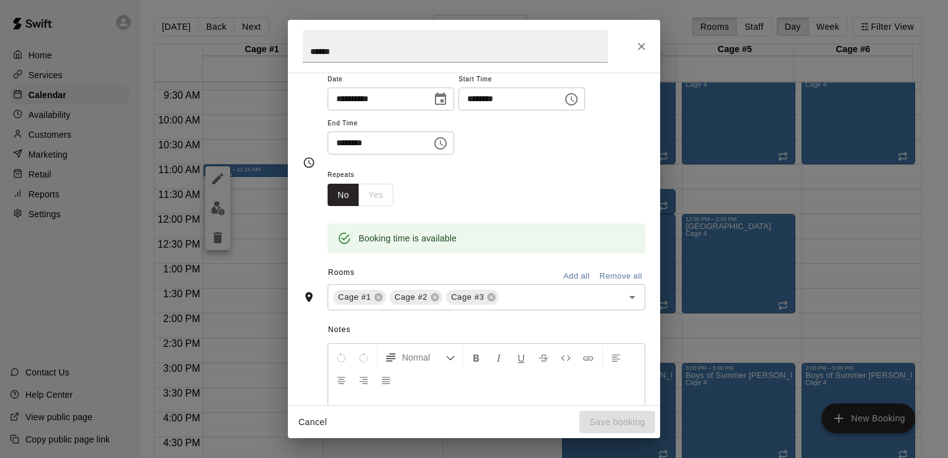
click at [383, 190] on div "No Yes" at bounding box center [360, 195] width 66 height 23
click at [367, 197] on div "No Yes" at bounding box center [360, 195] width 66 height 23
click at [361, 200] on div "No Yes" at bounding box center [360, 195] width 66 height 23
drag, startPoint x: 361, startPoint y: 200, endPoint x: 348, endPoint y: 197, distance: 12.8
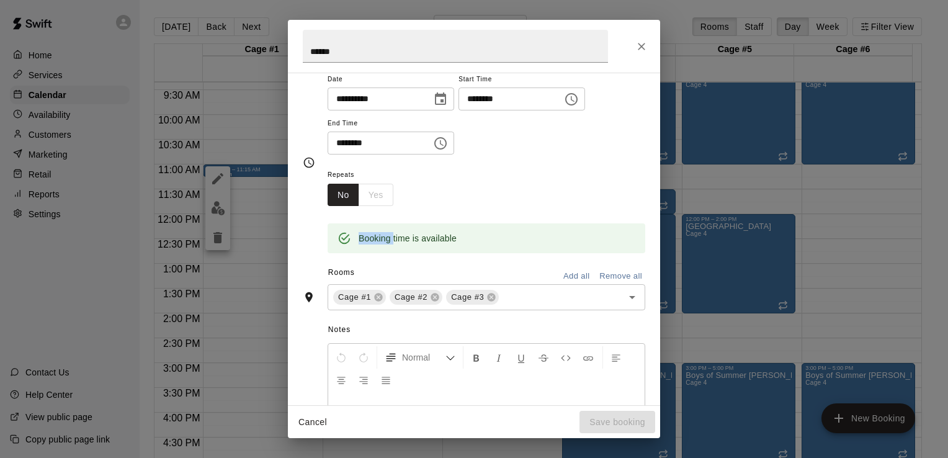
click at [348, 197] on button "No" at bounding box center [343, 195] width 32 height 23
click at [365, 197] on div "No Yes" at bounding box center [360, 195] width 66 height 23
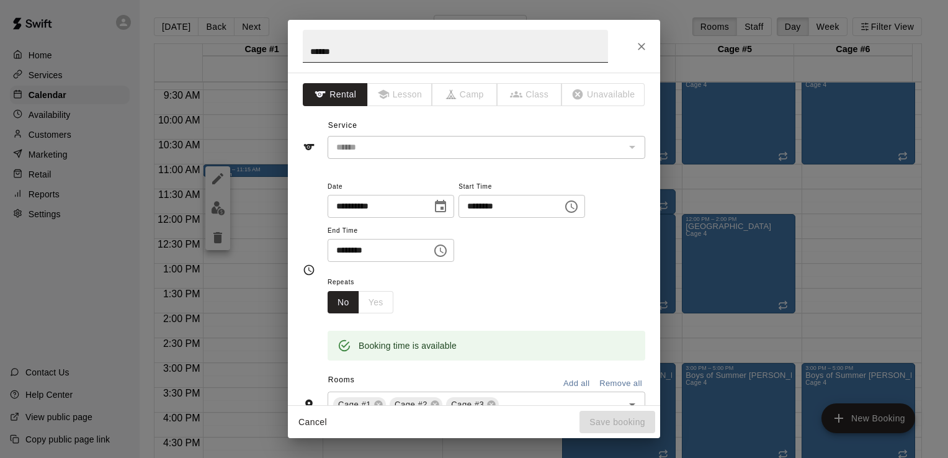
click at [362, 54] on input "******" at bounding box center [455, 46] width 305 height 33
type input "*"
type input "********"
click at [623, 146] on div "The service of an existing booking cannot be changed" at bounding box center [631, 146] width 16 height 17
click at [448, 250] on icon "Choose time, selected time is 11:00 AM" at bounding box center [440, 250] width 15 height 15
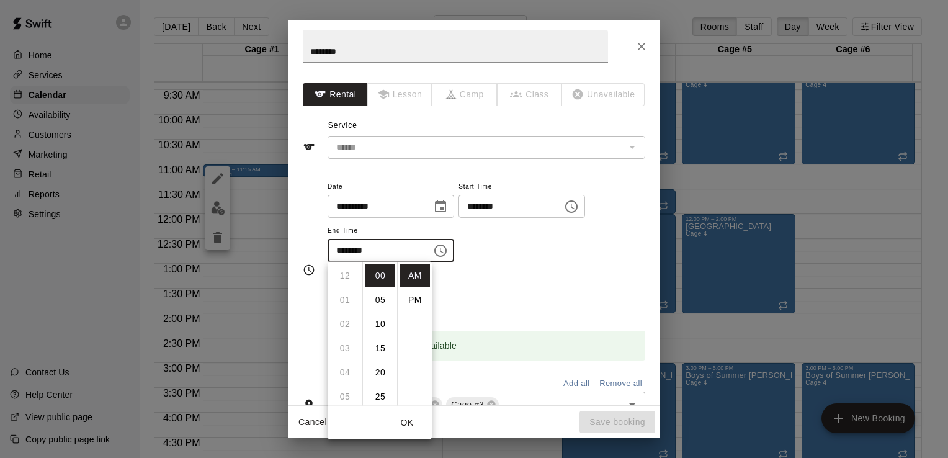
click at [340, 298] on ul "12 01 02 03 04 05 06 07 08 09 10 11" at bounding box center [344, 334] width 35 height 144
click at [340, 300] on ul "12 01 02 03 04 05 06 07 08 09 10 11" at bounding box center [344, 334] width 35 height 144
click at [340, 299] on ul "12 01 02 03 04 05 06 07 08 09 10 11" at bounding box center [344, 334] width 35 height 144
click at [419, 296] on li "PM" at bounding box center [415, 299] width 30 height 23
type input "********"
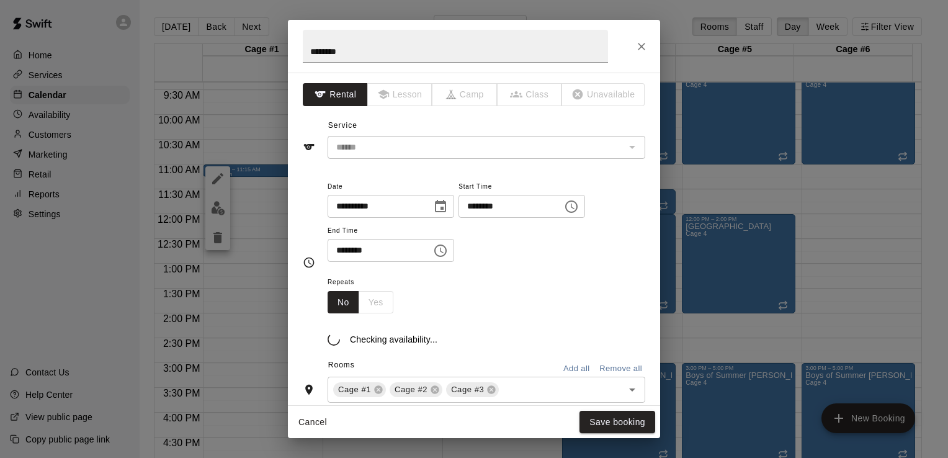
scroll to position [164, 0]
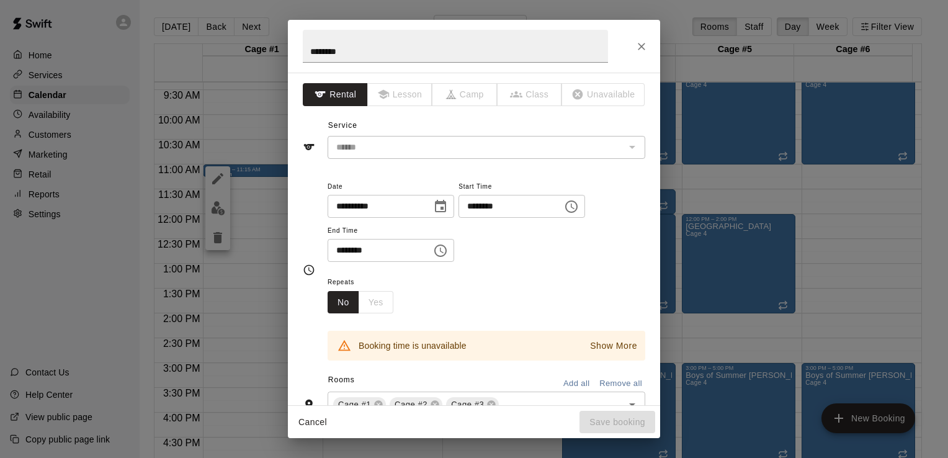
drag, startPoint x: 419, startPoint y: 296, endPoint x: 508, endPoint y: 218, distance: 119.1
drag, startPoint x: 508, startPoint y: 218, endPoint x: 640, endPoint y: 60, distance: 206.0
click at [640, 60] on div "********" at bounding box center [474, 46] width 372 height 53
click at [640, 41] on icon "Close" at bounding box center [641, 46] width 12 height 12
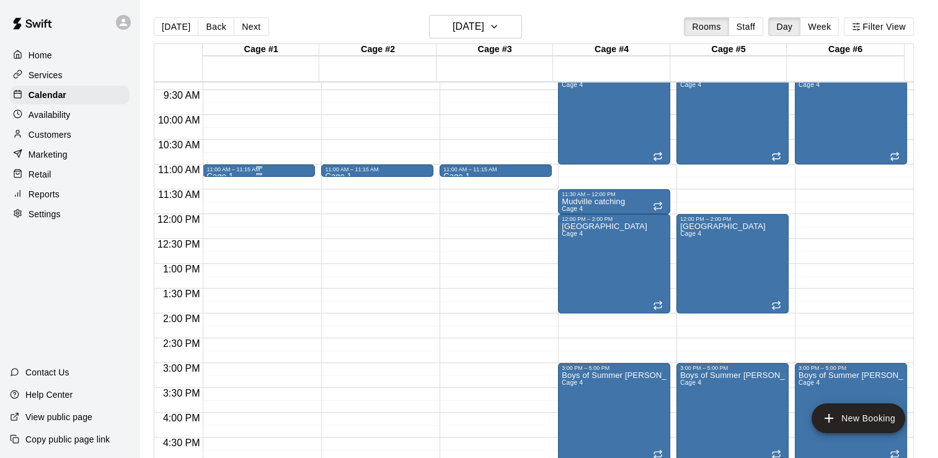
click at [259, 174] on div at bounding box center [259, 174] width 6 height 2
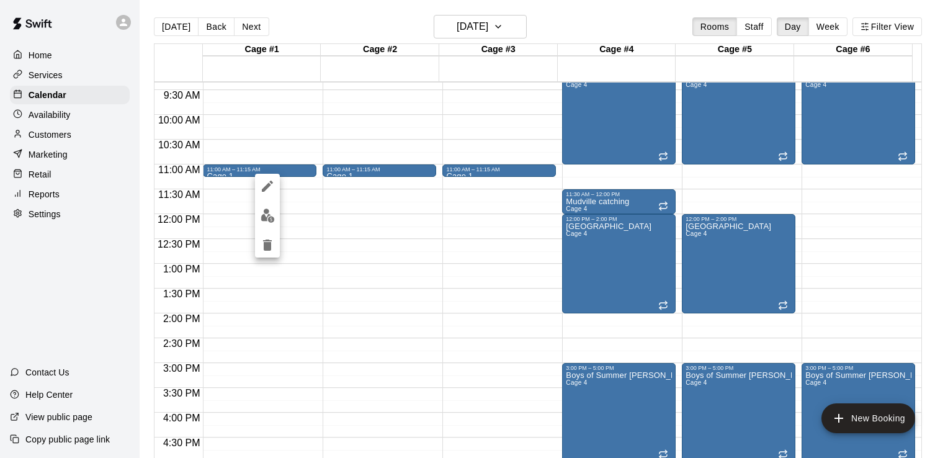
click at [510, 29] on div at bounding box center [474, 229] width 948 height 458
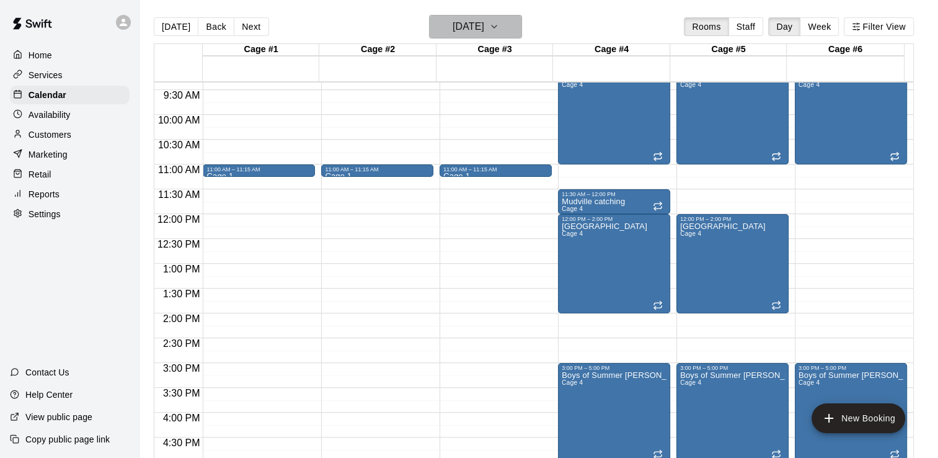
click at [497, 27] on icon "button" at bounding box center [494, 26] width 5 height 2
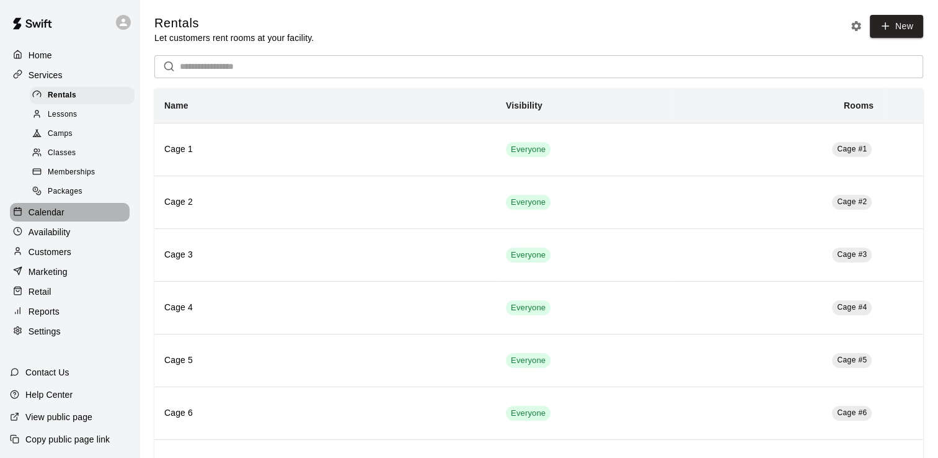
click at [58, 218] on p "Calendar" at bounding box center [47, 212] width 36 height 12
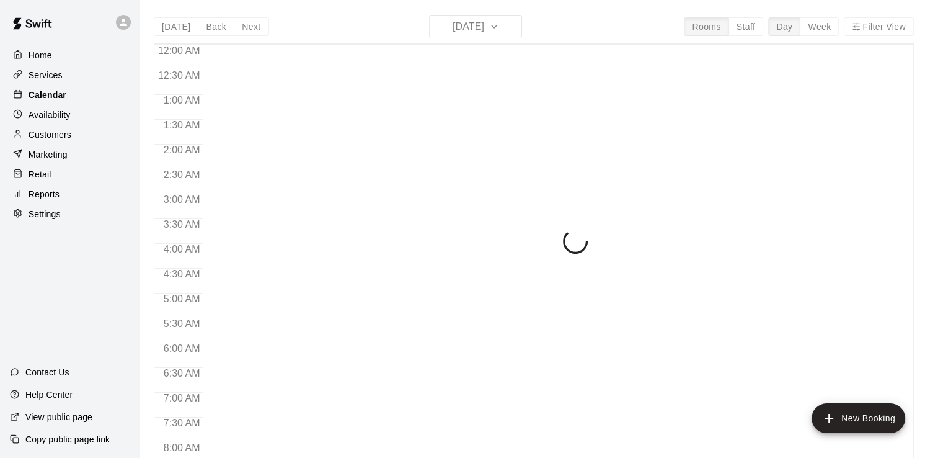
scroll to position [588, 0]
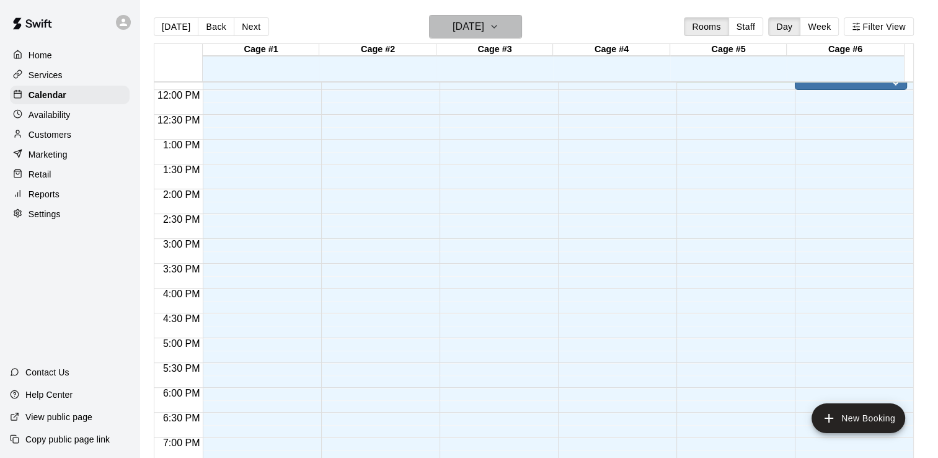
click at [499, 28] on icon "button" at bounding box center [494, 26] width 10 height 15
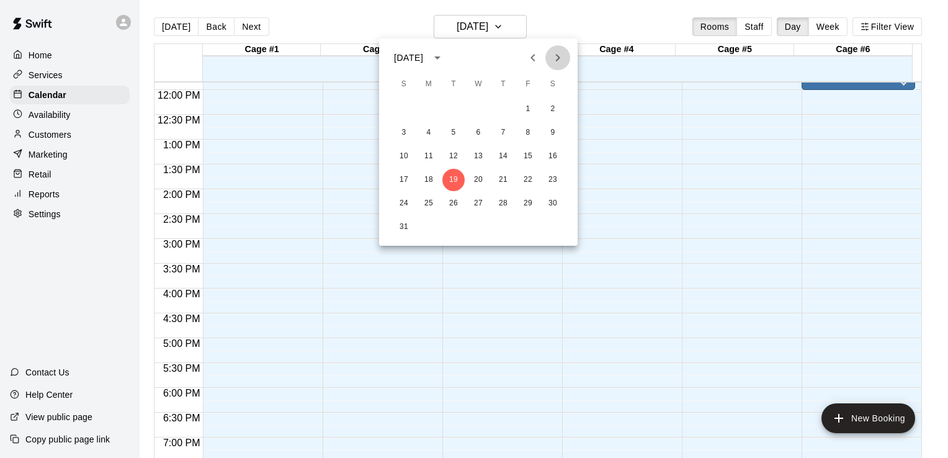
click at [558, 55] on icon "Next month" at bounding box center [557, 57] width 15 height 15
click at [400, 179] on button "16" at bounding box center [404, 180] width 22 height 22
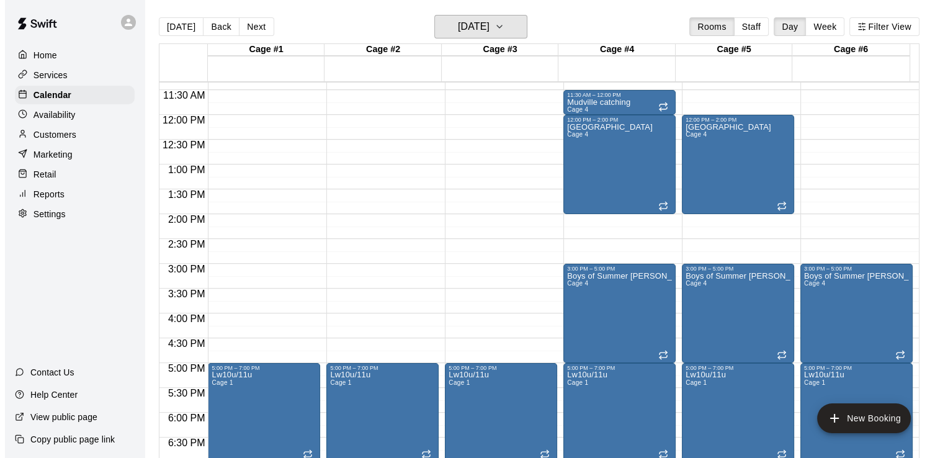
scroll to position [455, 0]
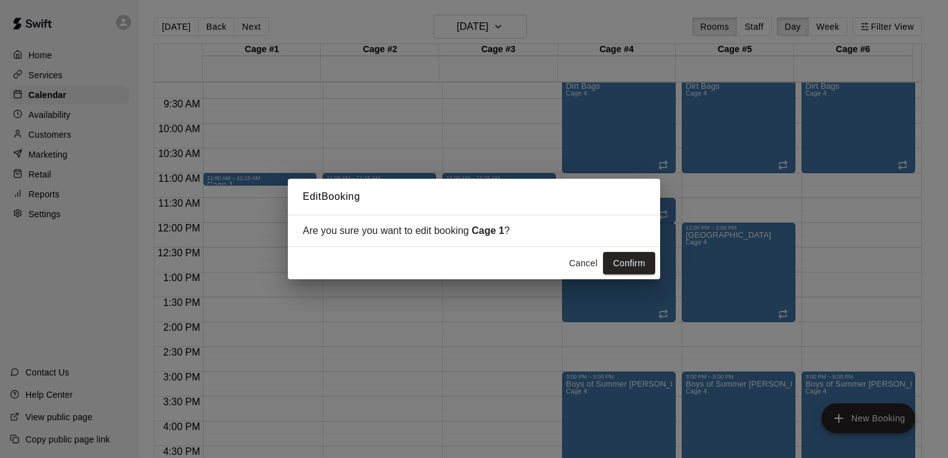
click at [296, 182] on h2 "Edit Booking" at bounding box center [474, 197] width 372 height 36
click at [581, 264] on button "Cancel" at bounding box center [583, 263] width 40 height 23
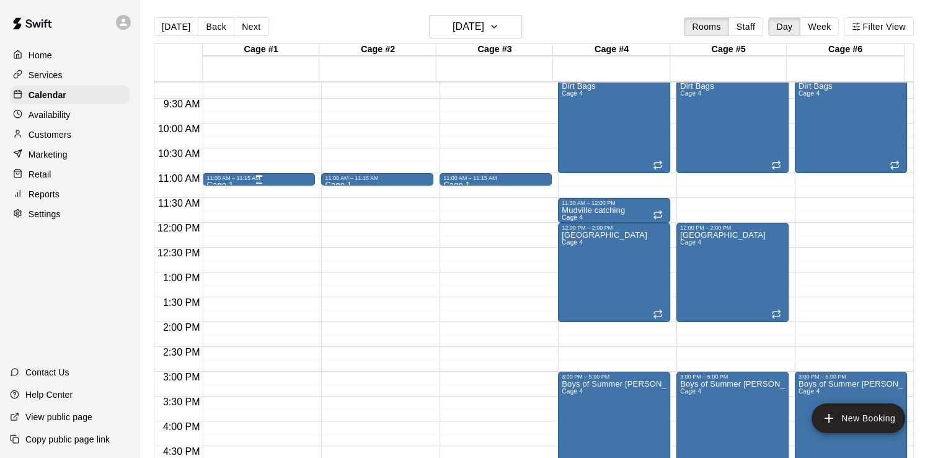
click at [267, 177] on div "11:00 AM – 11:15 AM" at bounding box center [258, 178] width 105 height 6
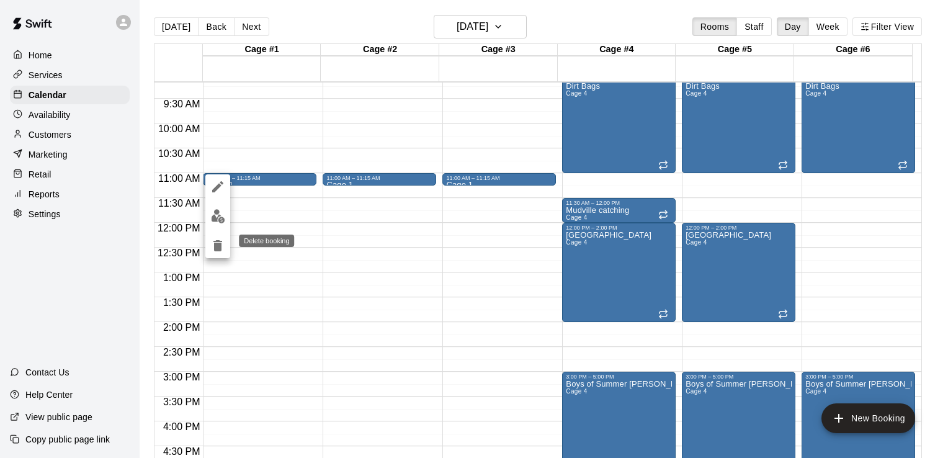
click at [215, 247] on icon "delete" at bounding box center [217, 245] width 9 height 11
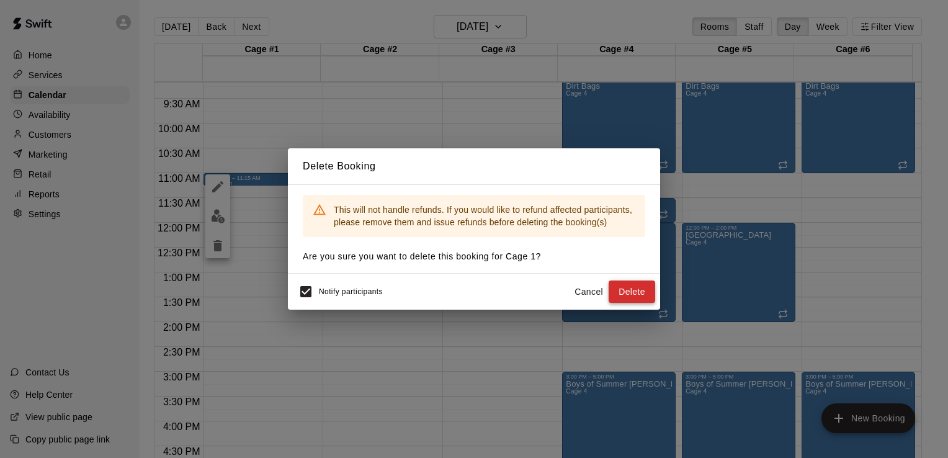
click at [638, 291] on button "Delete" at bounding box center [631, 291] width 47 height 23
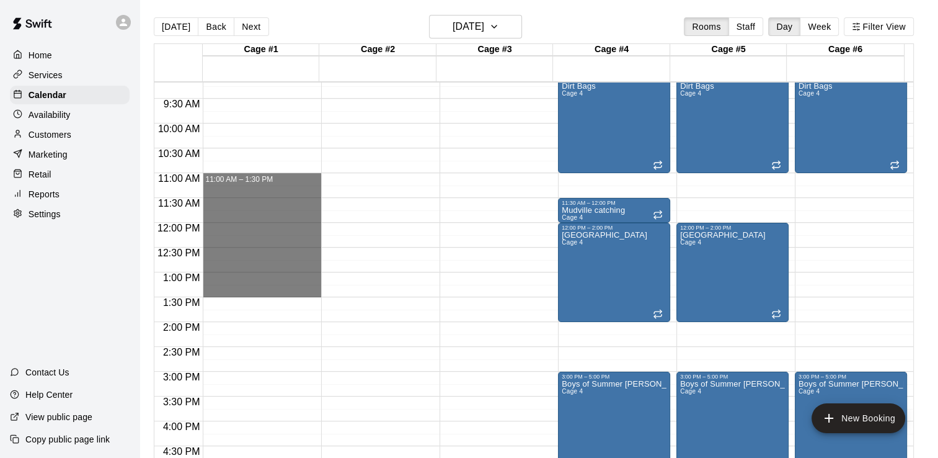
drag, startPoint x: 285, startPoint y: 176, endPoint x: 284, endPoint y: 288, distance: 111.6
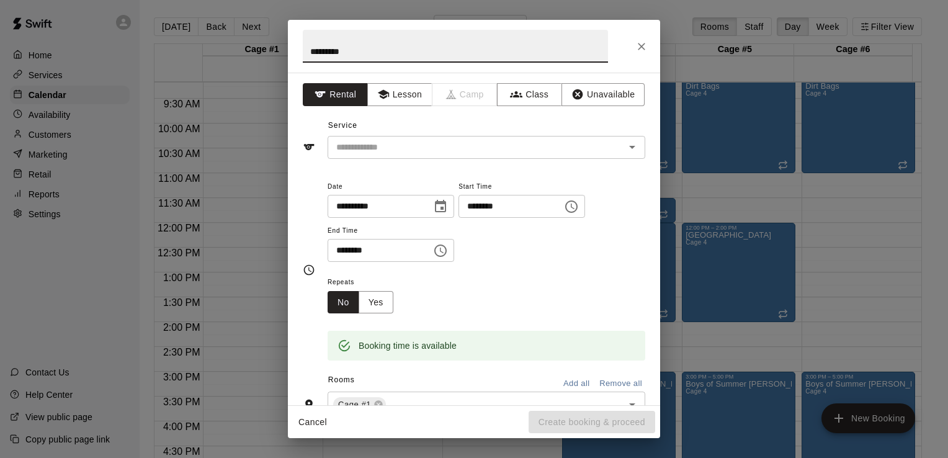
type input "*********"
click at [448, 249] on icon "Choose time, selected time is 1:30 PM" at bounding box center [440, 250] width 15 height 15
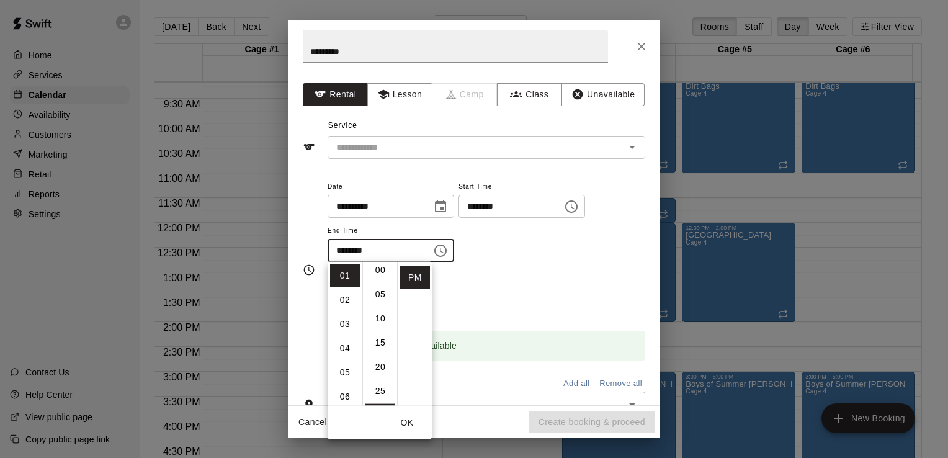
scroll to position [0, 0]
click at [380, 273] on li "00" at bounding box center [380, 275] width 30 height 23
type input "********"
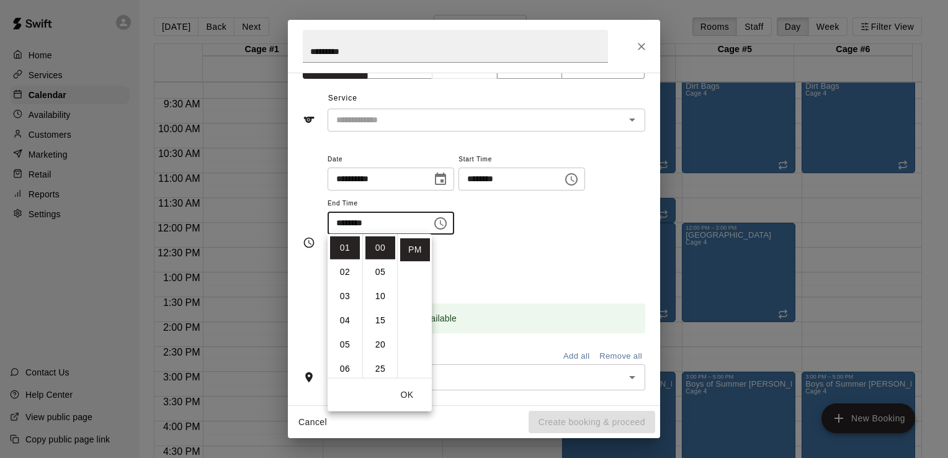
click at [624, 237] on div "**********" at bounding box center [485, 199] width 317 height 96
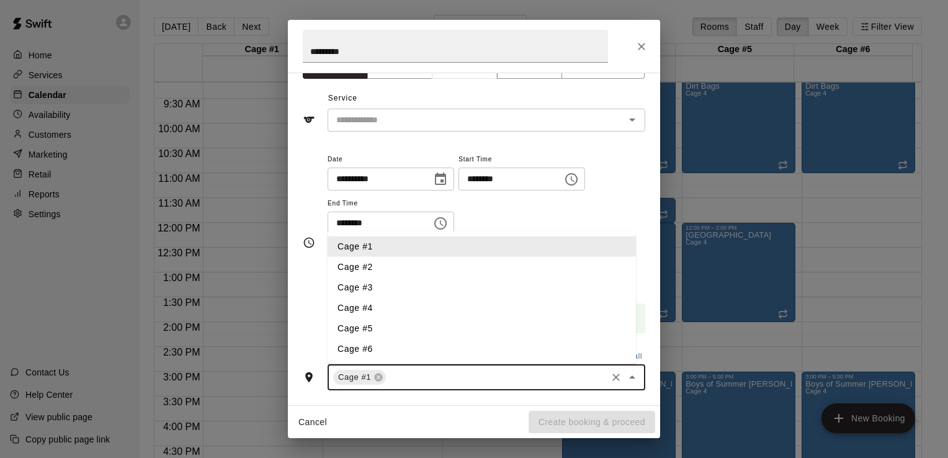
click at [414, 370] on input "text" at bounding box center [496, 378] width 217 height 16
click at [375, 264] on li "Cage #2" at bounding box center [481, 267] width 308 height 20
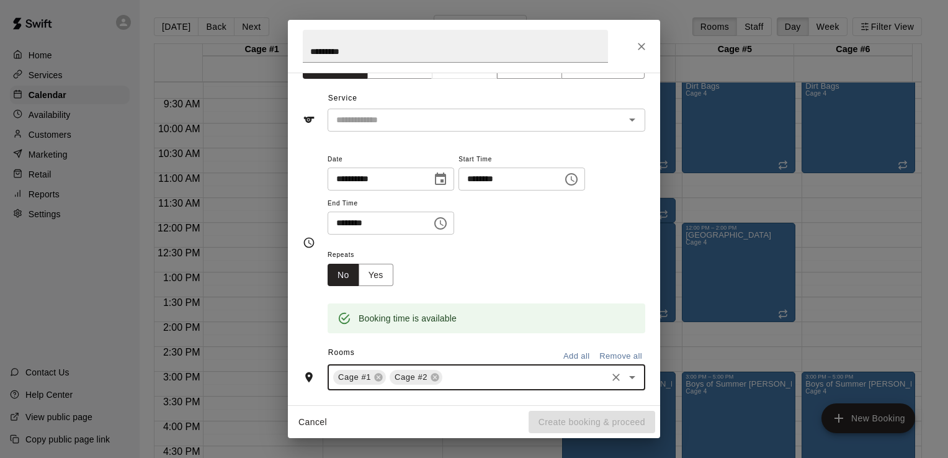
click at [447, 373] on input "text" at bounding box center [524, 378] width 161 height 16
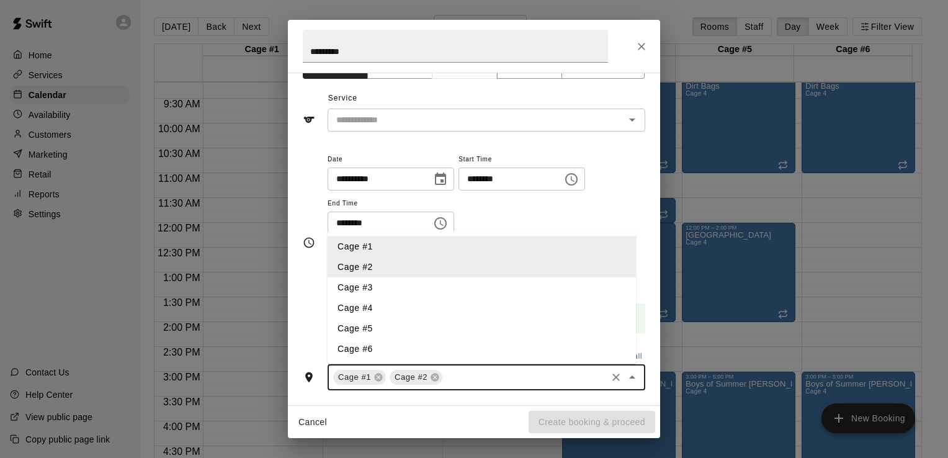
click at [370, 283] on li "Cage #3" at bounding box center [481, 287] width 308 height 20
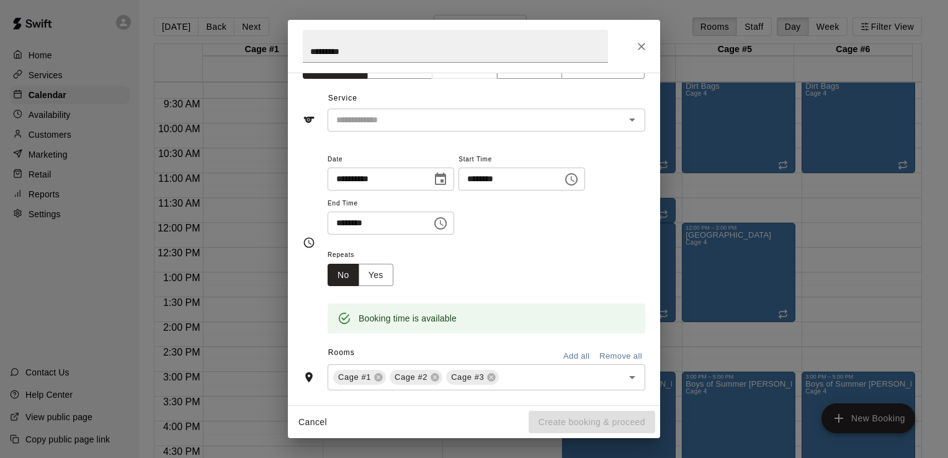
scroll to position [0, 0]
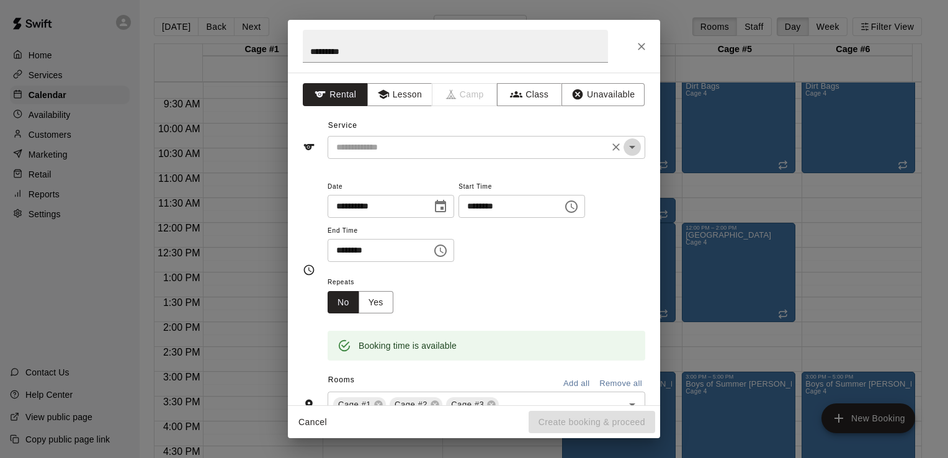
click at [628, 146] on icon "Open" at bounding box center [631, 147] width 15 height 15
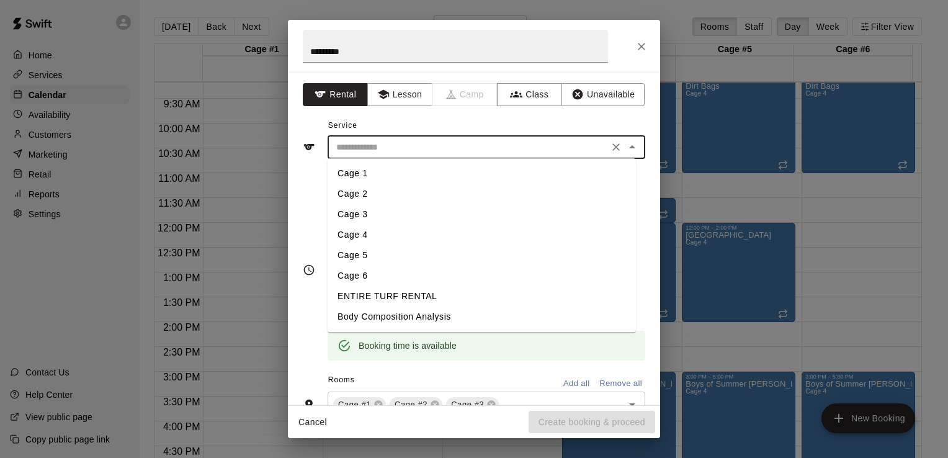
click at [362, 169] on li "Cage 1" at bounding box center [481, 173] width 308 height 20
type input "******"
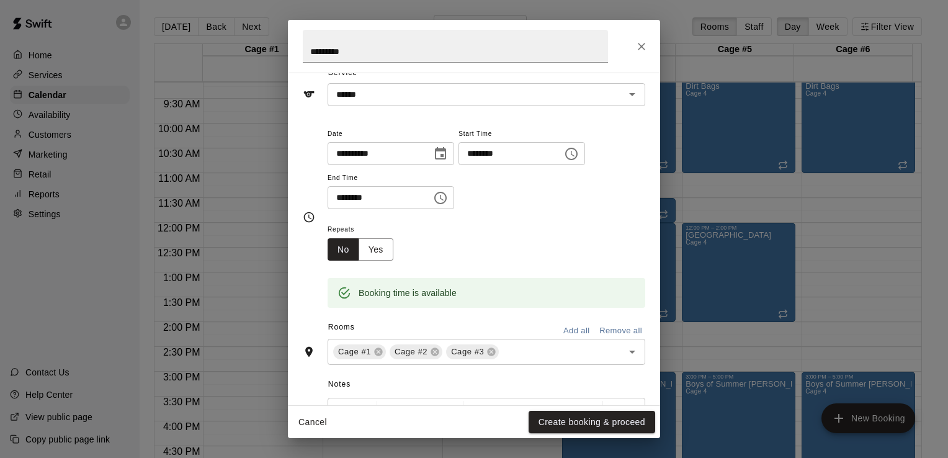
scroll to position [52, 0]
click at [386, 247] on button "Yes" at bounding box center [375, 250] width 35 height 23
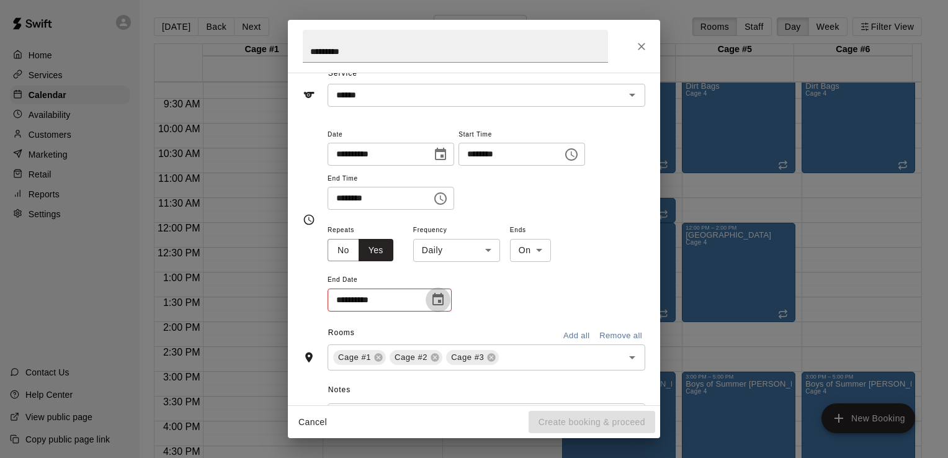
click at [439, 299] on icon "Choose date" at bounding box center [437, 299] width 15 height 15
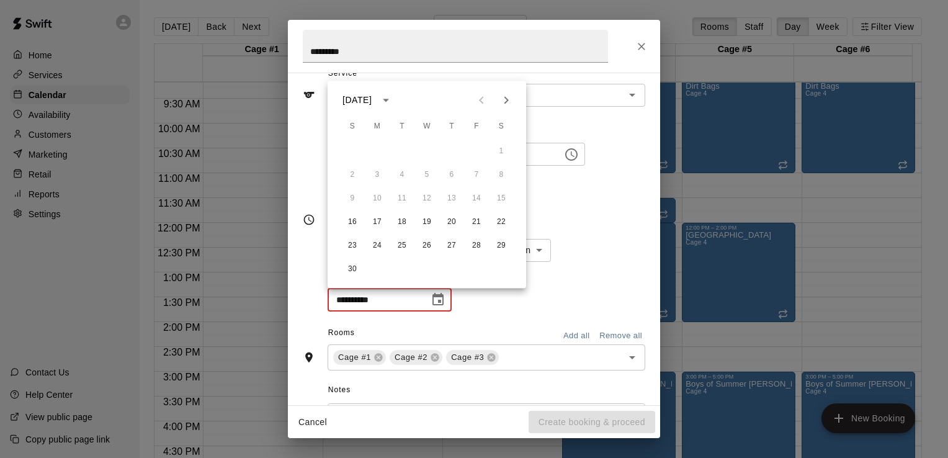
click at [500, 97] on icon "Next month" at bounding box center [506, 99] width 15 height 15
click at [351, 153] on button "1" at bounding box center [352, 151] width 22 height 22
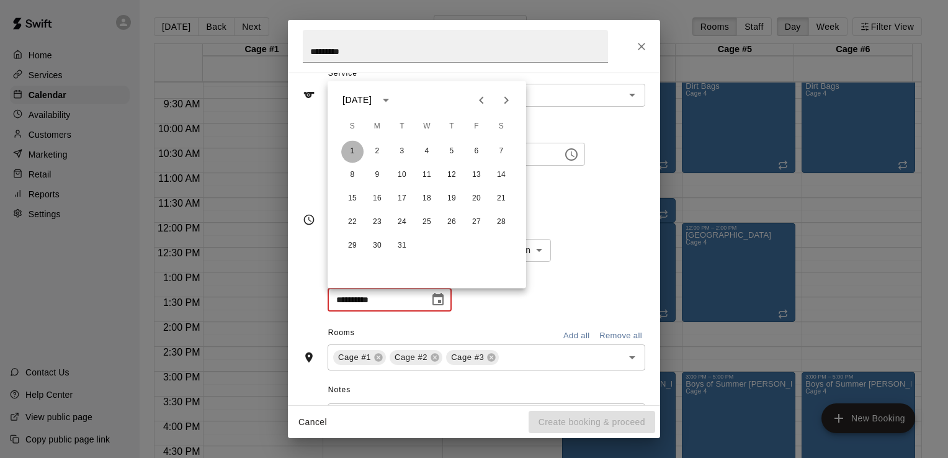
type input "**********"
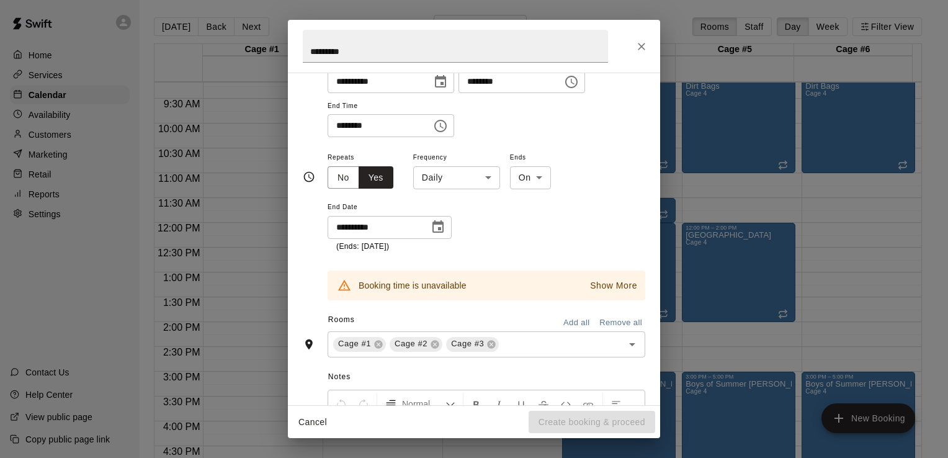
scroll to position [128, 0]
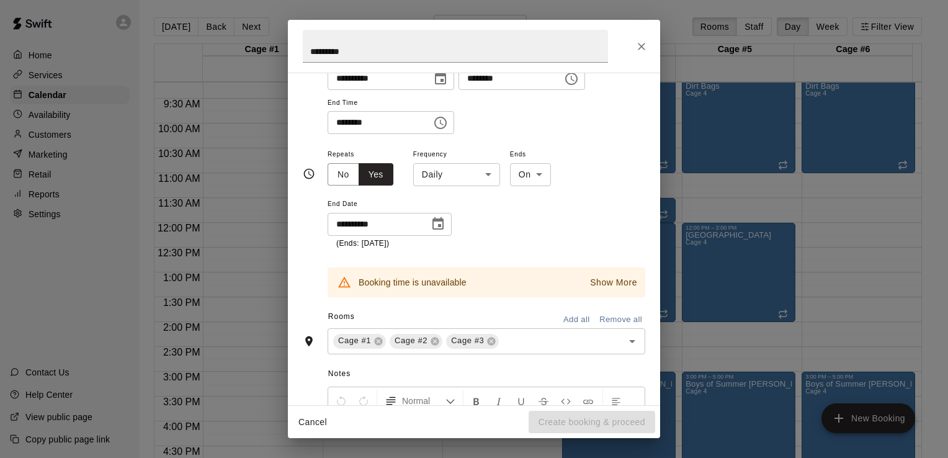
click at [597, 278] on p "Show More" at bounding box center [613, 282] width 47 height 13
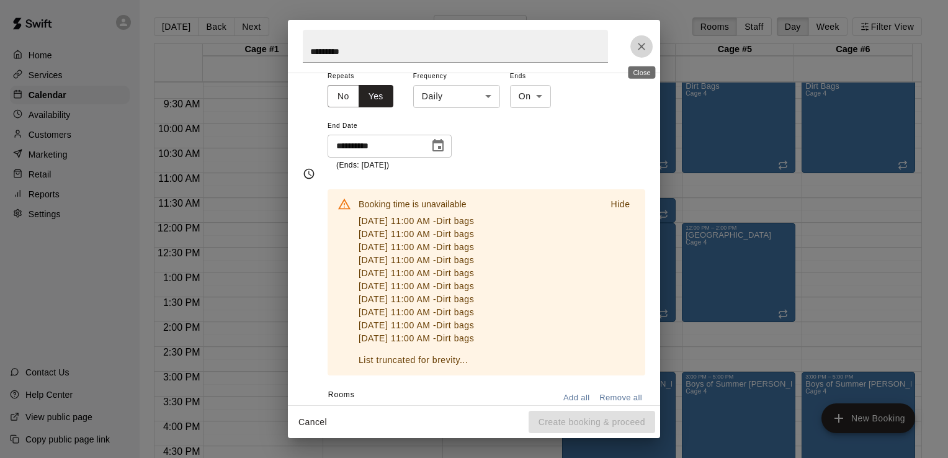
click at [642, 46] on icon "Close" at bounding box center [641, 46] width 12 height 12
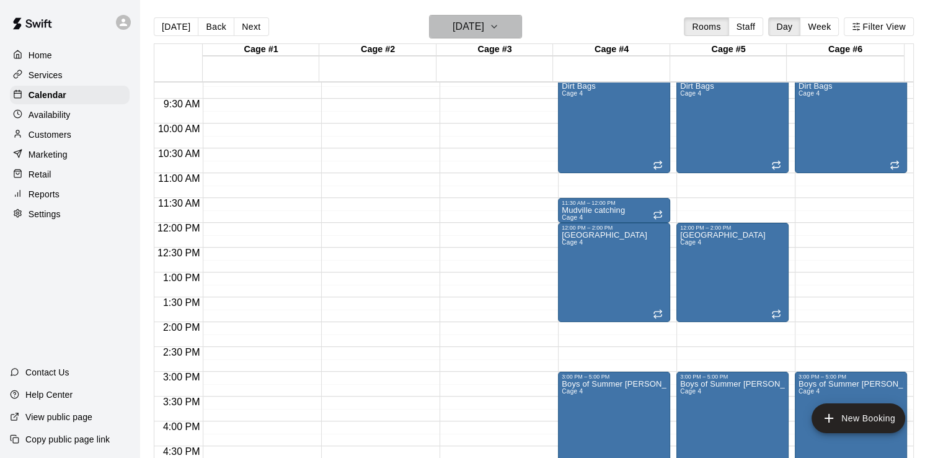
click at [499, 26] on icon "button" at bounding box center [494, 26] width 10 height 15
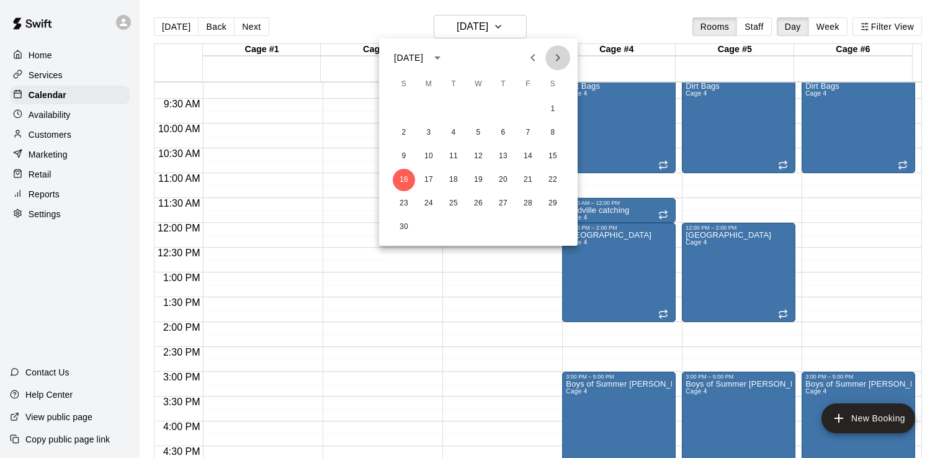
click at [554, 59] on icon "Next month" at bounding box center [557, 57] width 15 height 15
click at [551, 105] on button "6" at bounding box center [552, 109] width 22 height 22
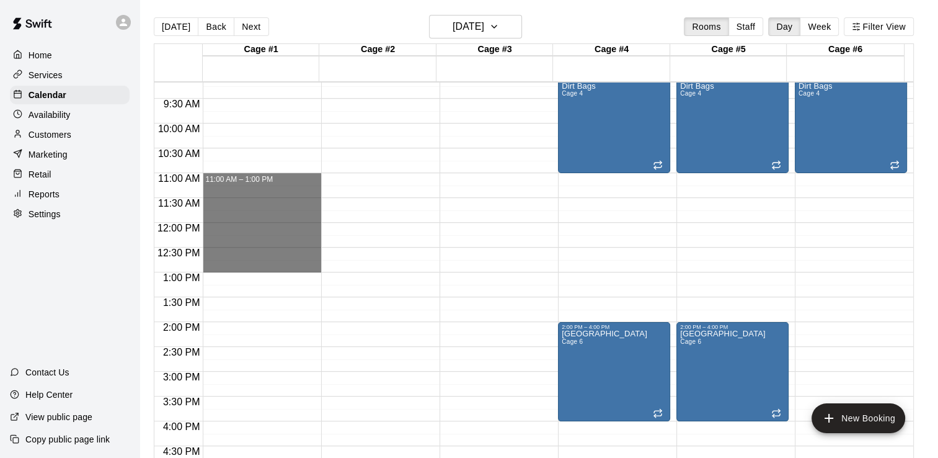
drag, startPoint x: 260, startPoint y: 172, endPoint x: 270, endPoint y: 270, distance: 98.4
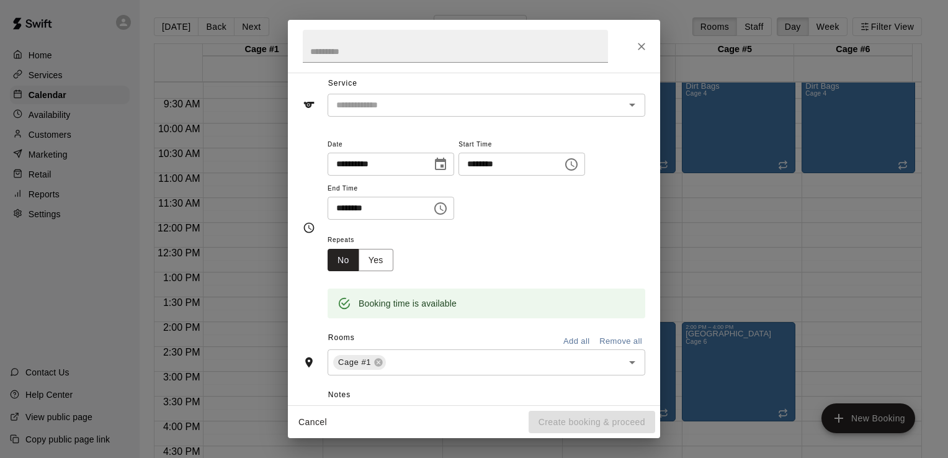
scroll to position [50, 0]
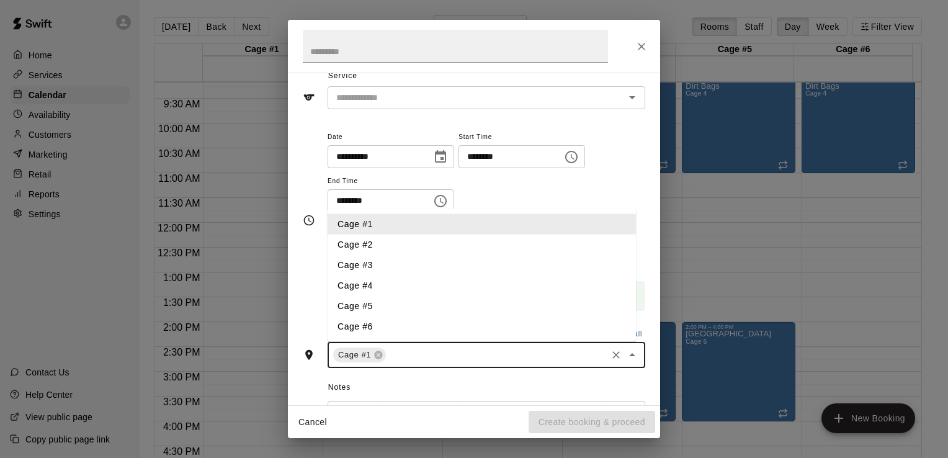
click at [414, 361] on input "text" at bounding box center [496, 355] width 217 height 16
click at [371, 240] on li "Cage #2" at bounding box center [481, 244] width 308 height 20
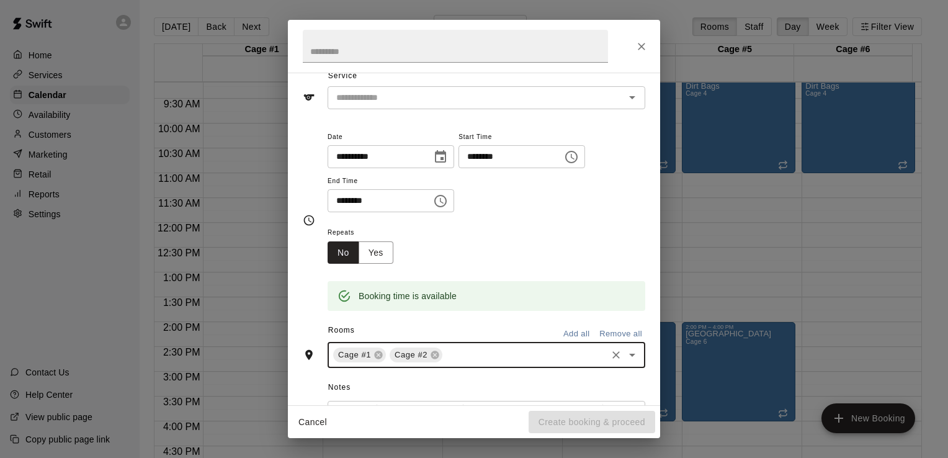
click at [457, 351] on input "text" at bounding box center [524, 355] width 161 height 16
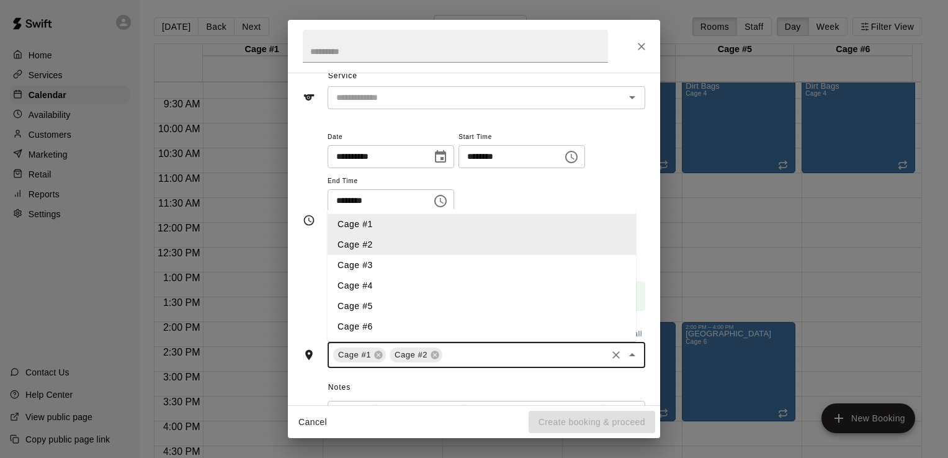
click at [362, 257] on li "Cage #3" at bounding box center [481, 265] width 308 height 20
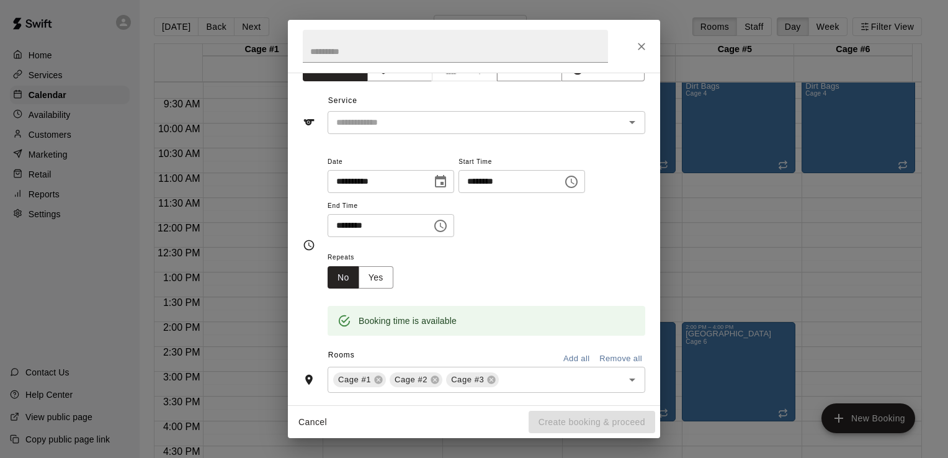
scroll to position [0, 0]
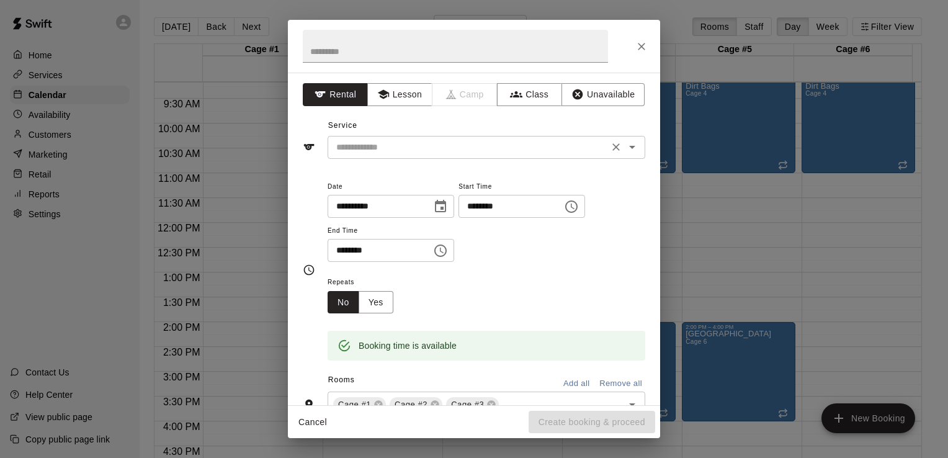
click at [624, 148] on icon "Open" at bounding box center [631, 147] width 15 height 15
click at [337, 50] on input "text" at bounding box center [455, 46] width 305 height 33
type input "*********"
click at [624, 151] on icon "Open" at bounding box center [631, 147] width 15 height 15
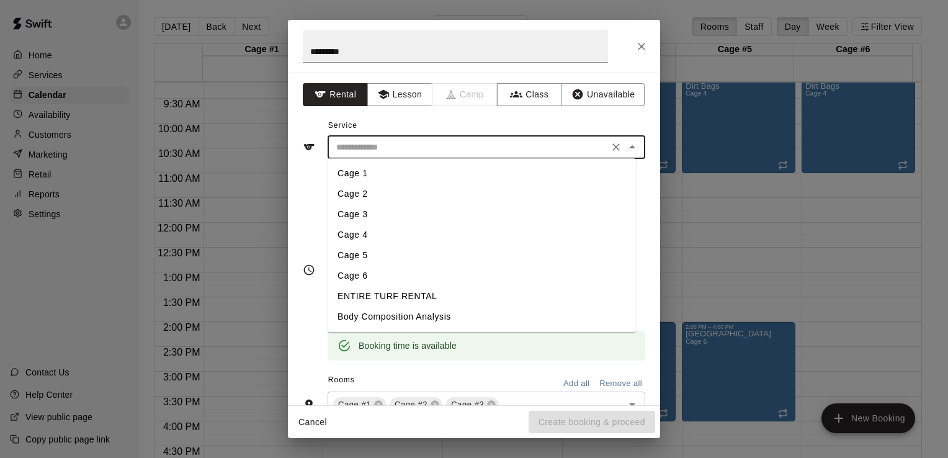
click at [366, 179] on li "Cage 1" at bounding box center [481, 173] width 308 height 20
type input "******"
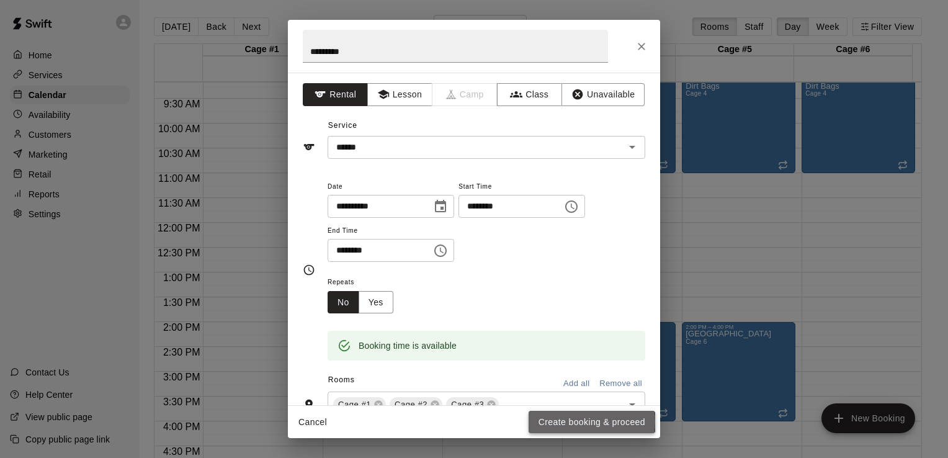
click at [569, 422] on button "Create booking & proceed" at bounding box center [591, 422] width 127 height 23
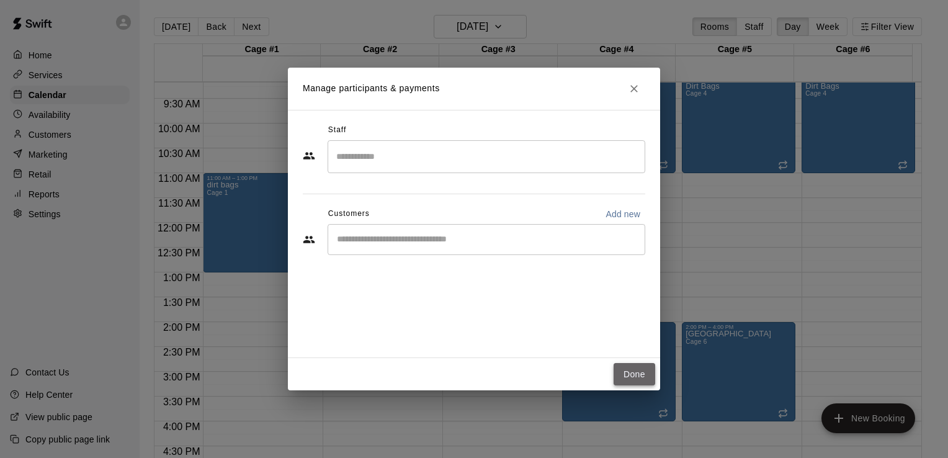
click at [634, 366] on button "Done" at bounding box center [634, 374] width 42 height 23
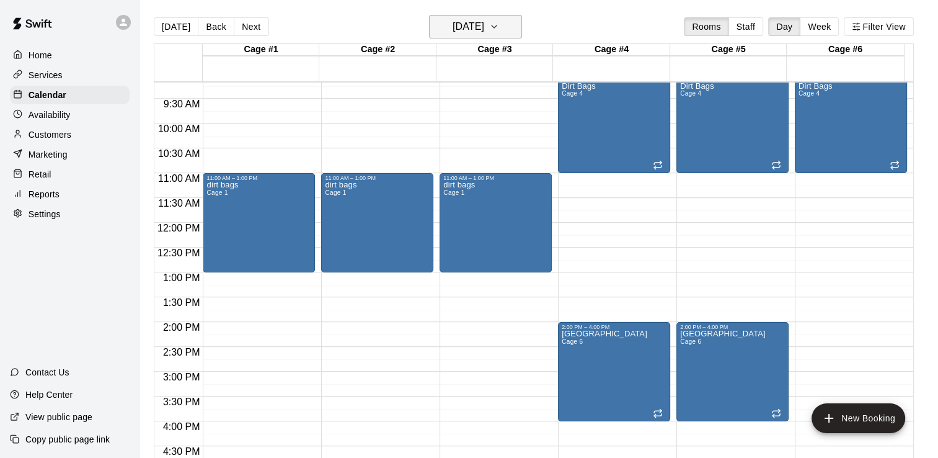
click at [499, 31] on icon "button" at bounding box center [494, 26] width 10 height 15
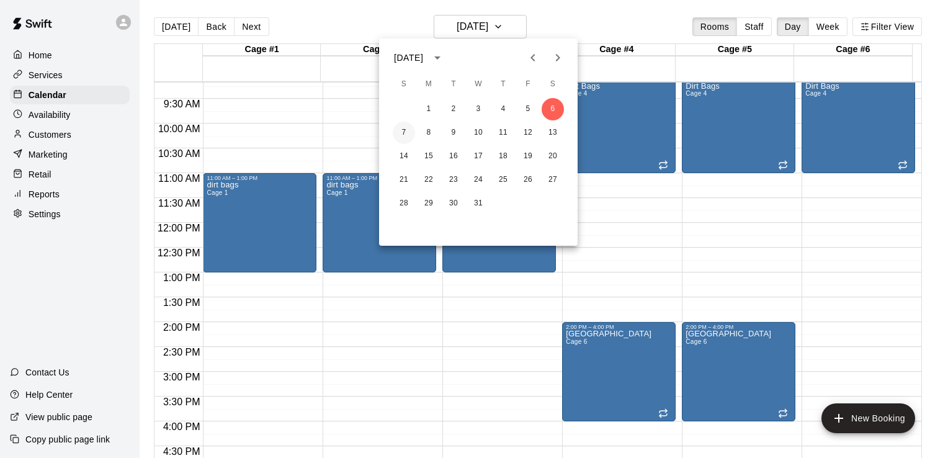
click at [398, 129] on button "7" at bounding box center [404, 133] width 22 height 22
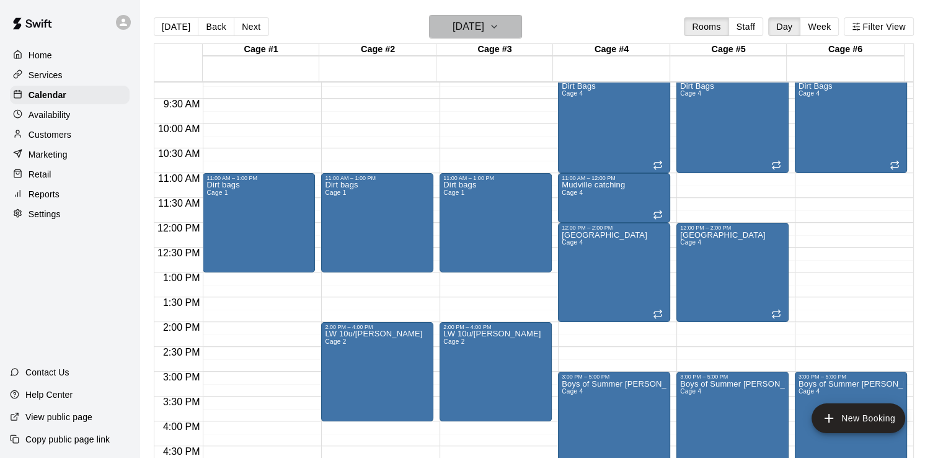
click at [499, 25] on icon "button" at bounding box center [494, 26] width 10 height 15
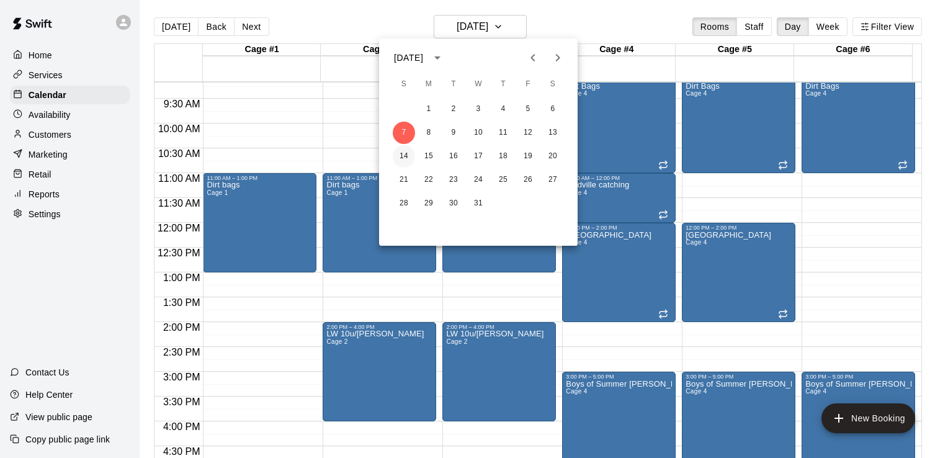
click at [401, 153] on button "14" at bounding box center [404, 156] width 22 height 22
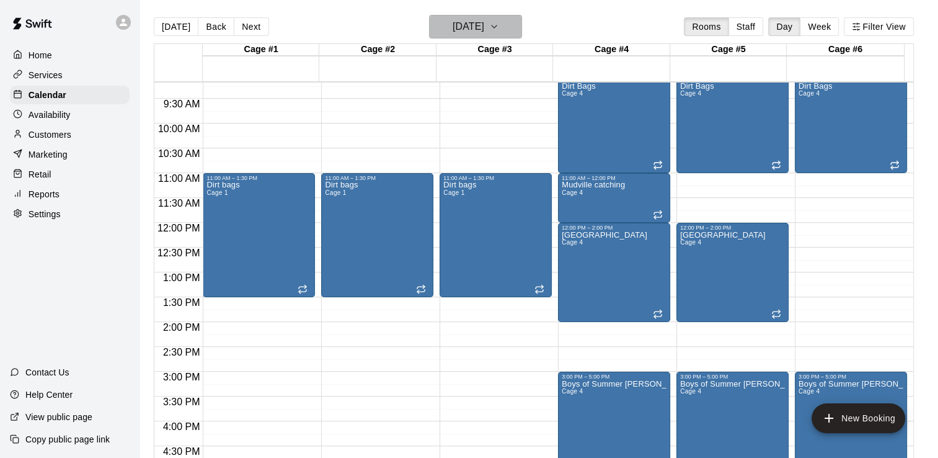
click at [499, 27] on icon "button" at bounding box center [494, 26] width 10 height 15
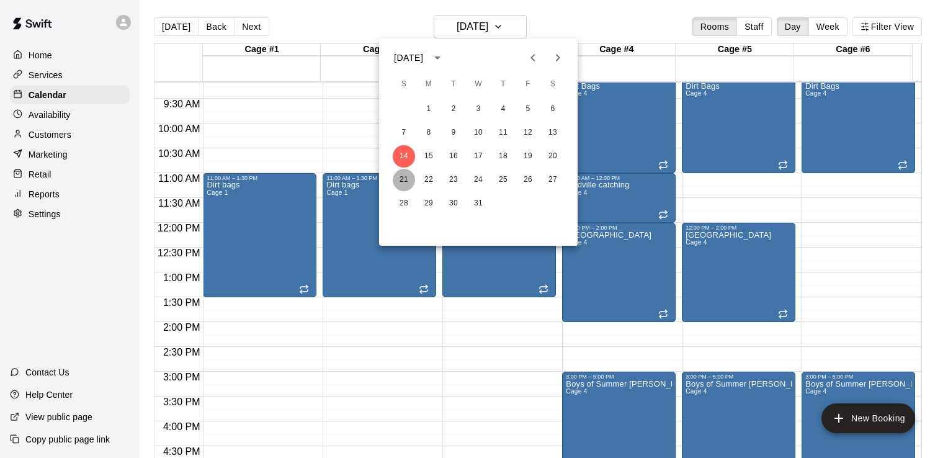
click at [407, 183] on button "21" at bounding box center [404, 180] width 22 height 22
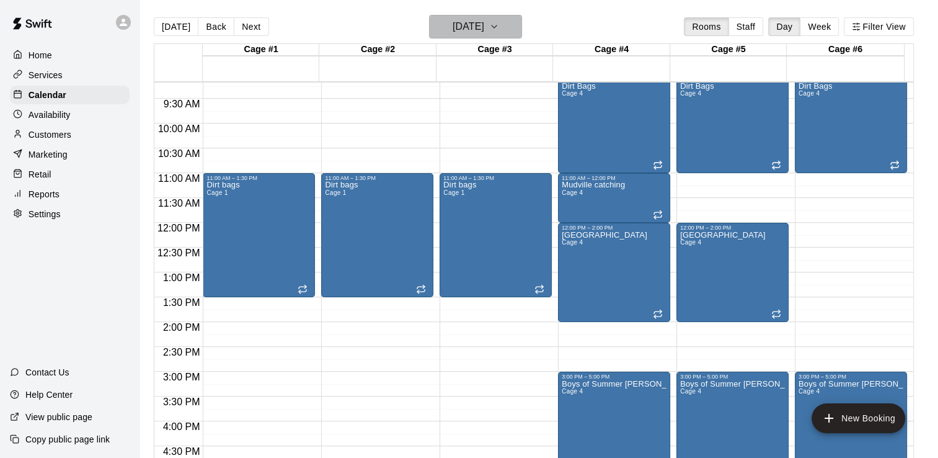
click at [508, 24] on button "Sunday Dec 21" at bounding box center [475, 27] width 93 height 24
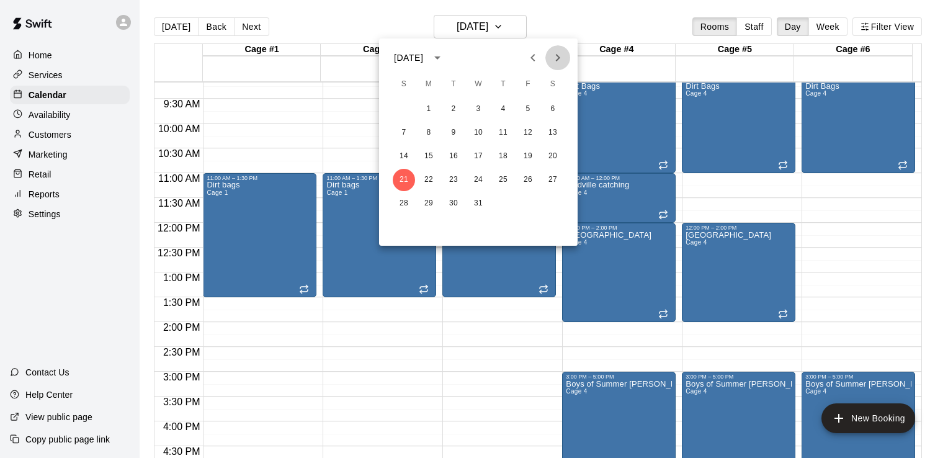
click at [554, 56] on icon "Next month" at bounding box center [557, 57] width 15 height 15
click at [404, 174] on button "18" at bounding box center [404, 180] width 22 height 22
